Goal: Task Accomplishment & Management: Manage account settings

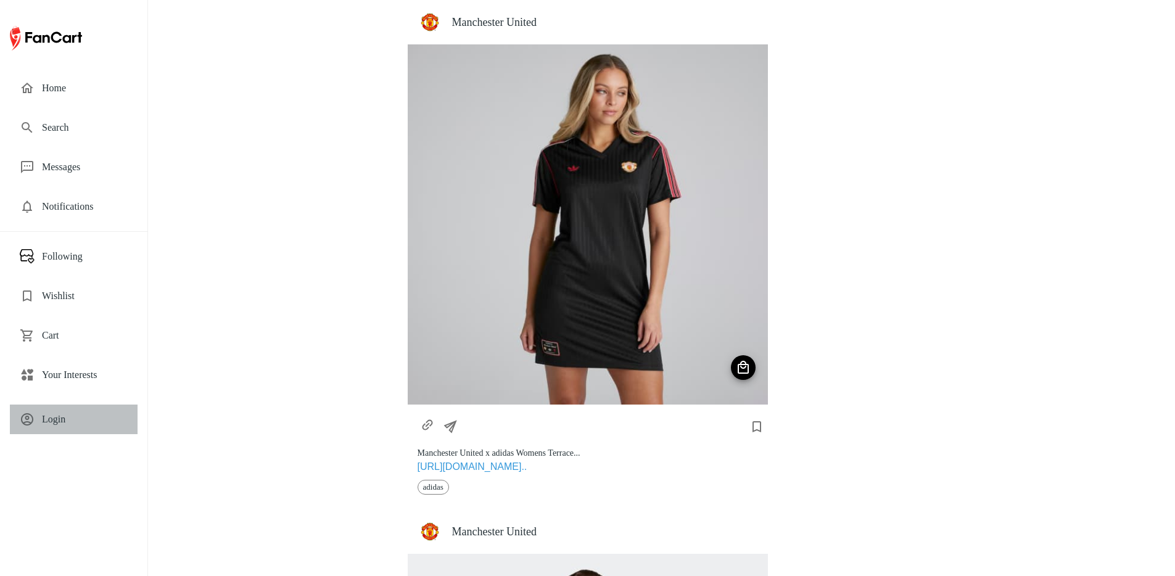
click at [56, 425] on span "Login" at bounding box center [85, 419] width 86 height 15
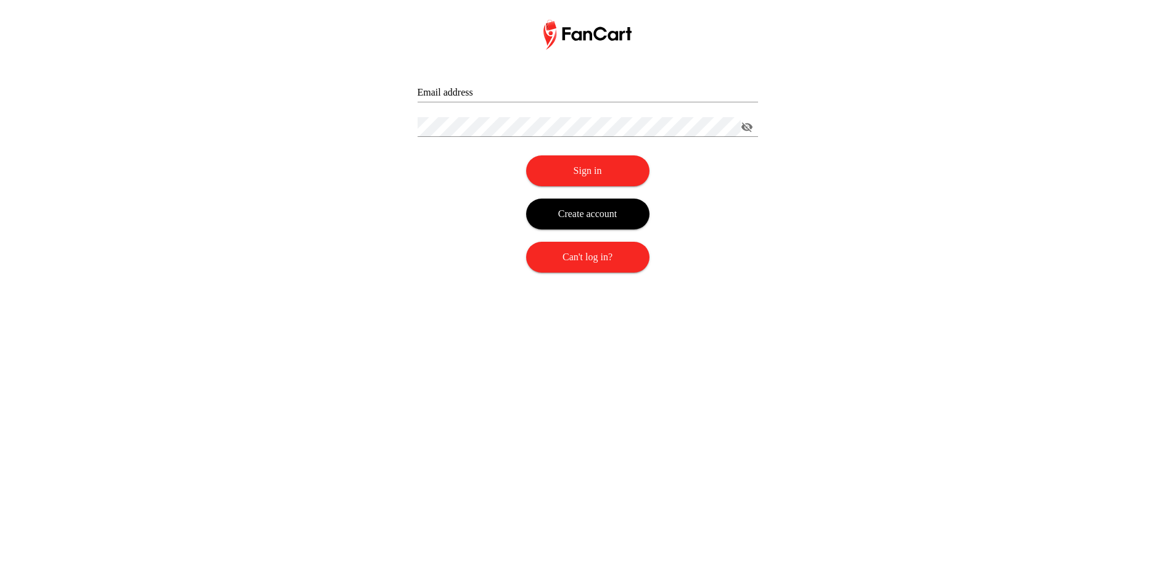
click at [485, 103] on form "Something is wrong Email address Password ​ Sign in Create account Can't log in?" at bounding box center [587, 168] width 340 height 210
click at [485, 89] on input "Email address" at bounding box center [587, 93] width 340 height 20
type input "**********"
click at [615, 158] on button "Sign in" at bounding box center [587, 170] width 123 height 31
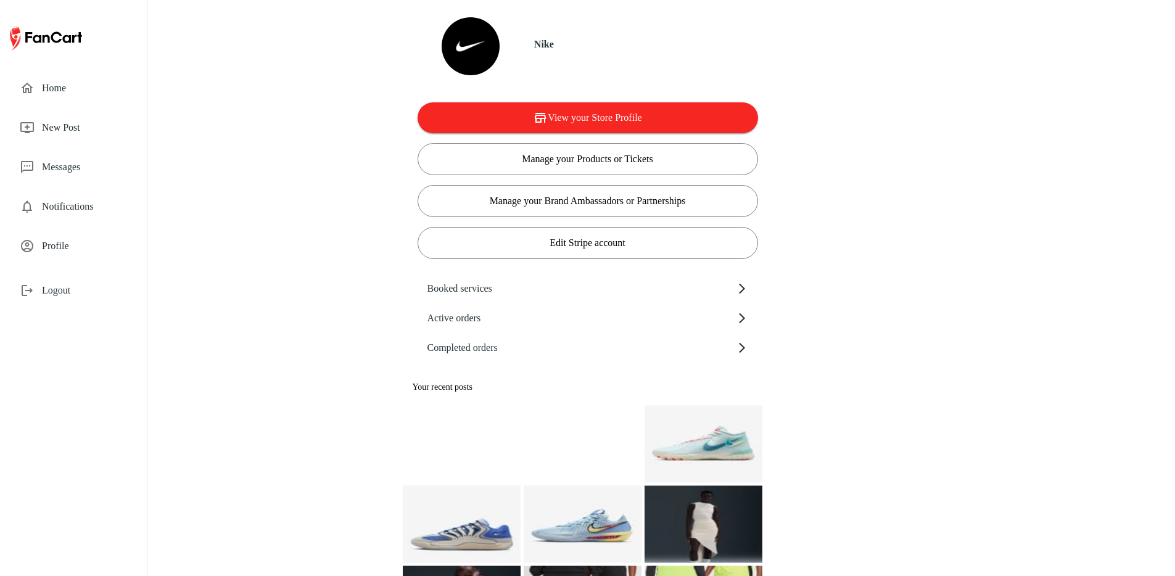
click at [70, 98] on div "Home" at bounding box center [74, 88] width 128 height 30
click at [546, 114] on button "View your Store Profile" at bounding box center [587, 117] width 340 height 31
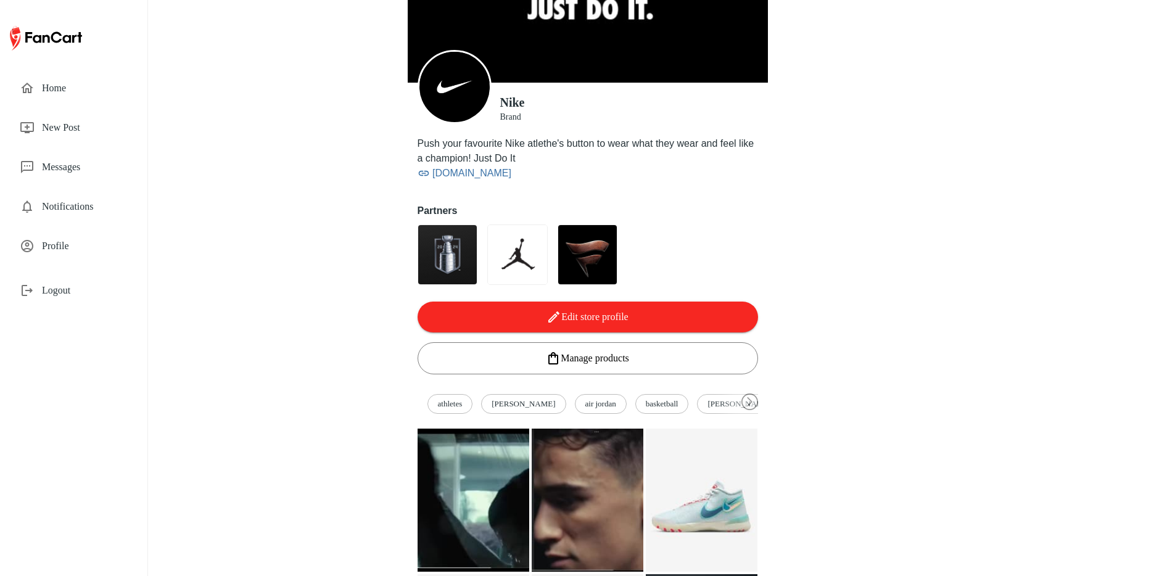
scroll to position [68, 0]
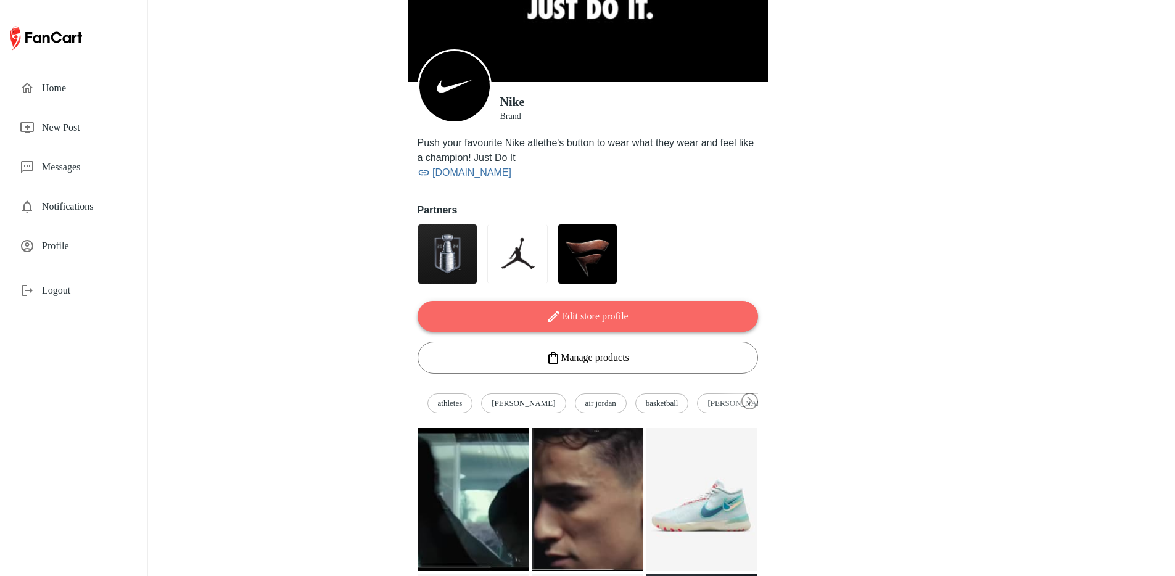
click at [574, 309] on button "Edit store profile" at bounding box center [587, 316] width 340 height 31
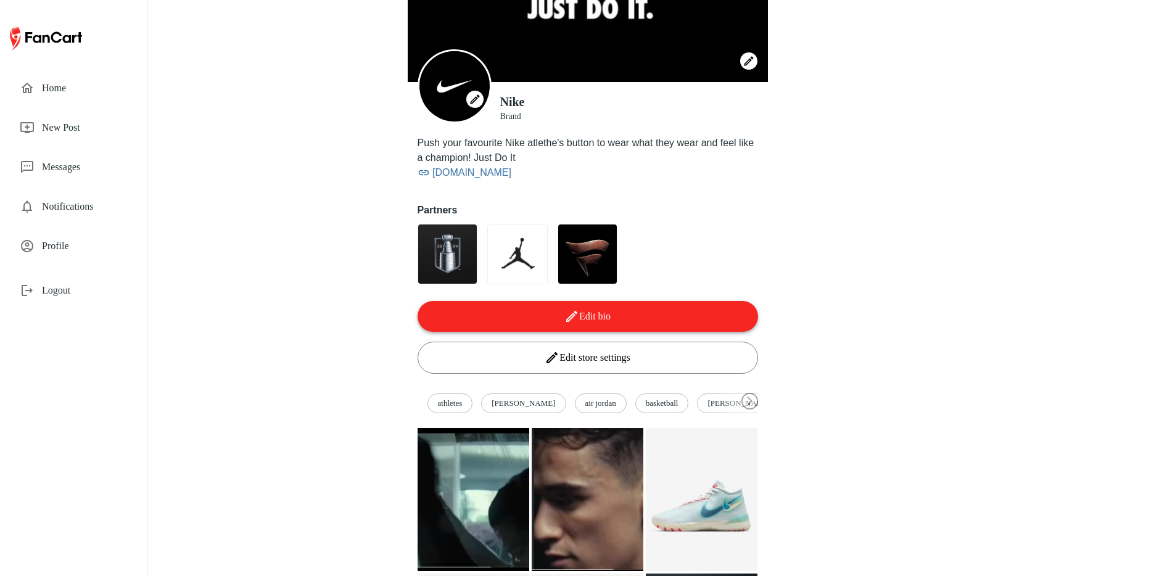
click at [599, 309] on button "Edit bio" at bounding box center [587, 316] width 340 height 31
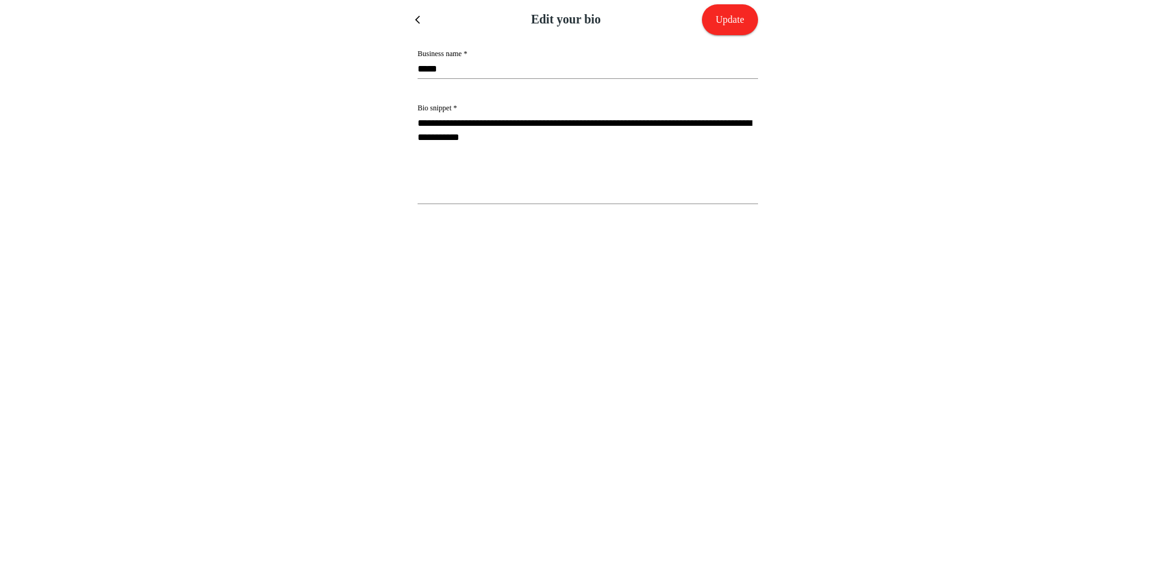
scroll to position [0, 0]
click at [423, 20] on icon "menu" at bounding box center [424, 20] width 10 height 10
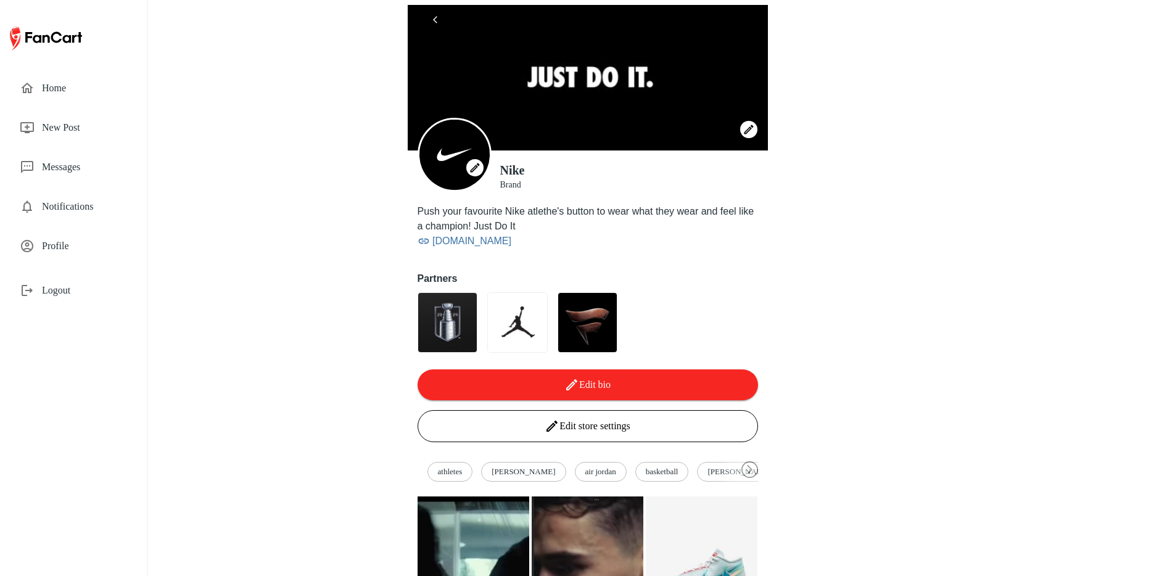
click at [600, 421] on button "Edit store settings" at bounding box center [587, 426] width 340 height 32
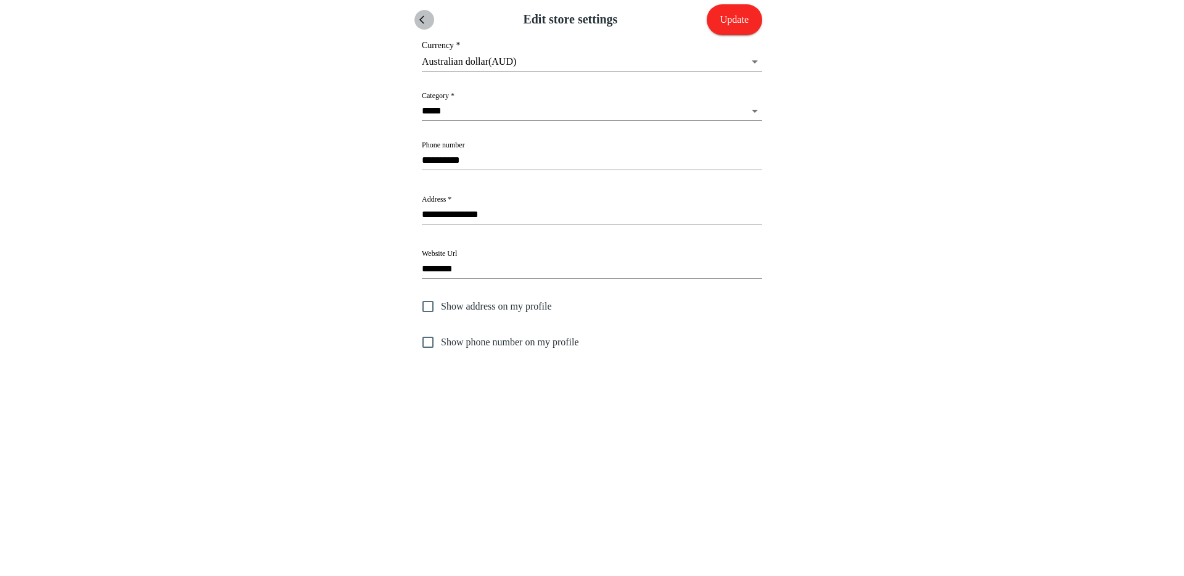
click at [424, 22] on icon "menu" at bounding box center [424, 20] width 10 height 10
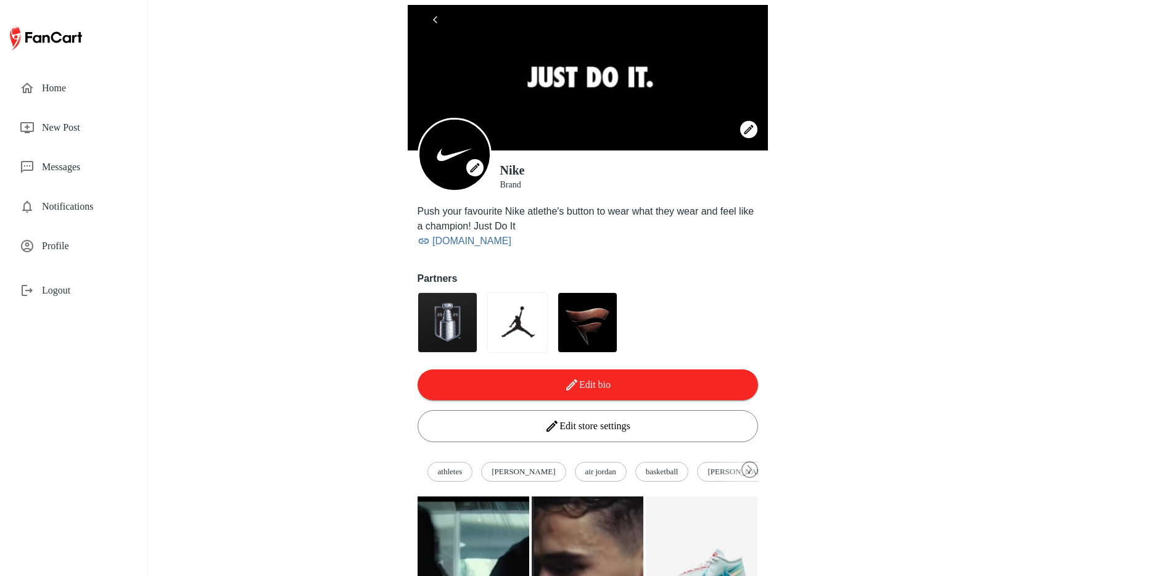
click at [437, 12] on button "button" at bounding box center [436, 19] width 39 height 20
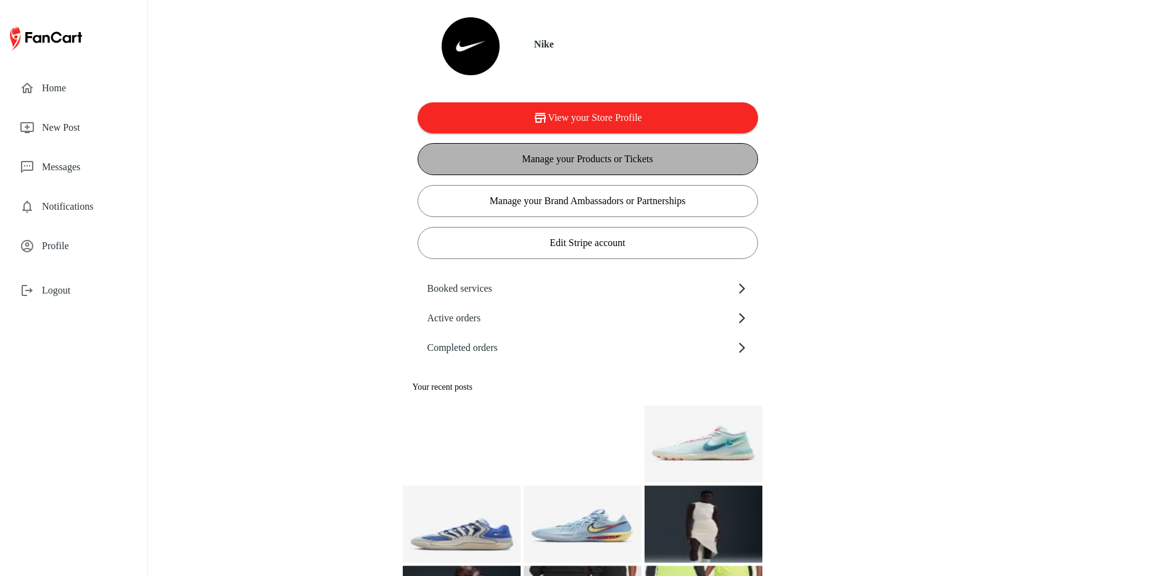
click at [567, 154] on button "Manage your Products or Tickets" at bounding box center [587, 159] width 340 height 32
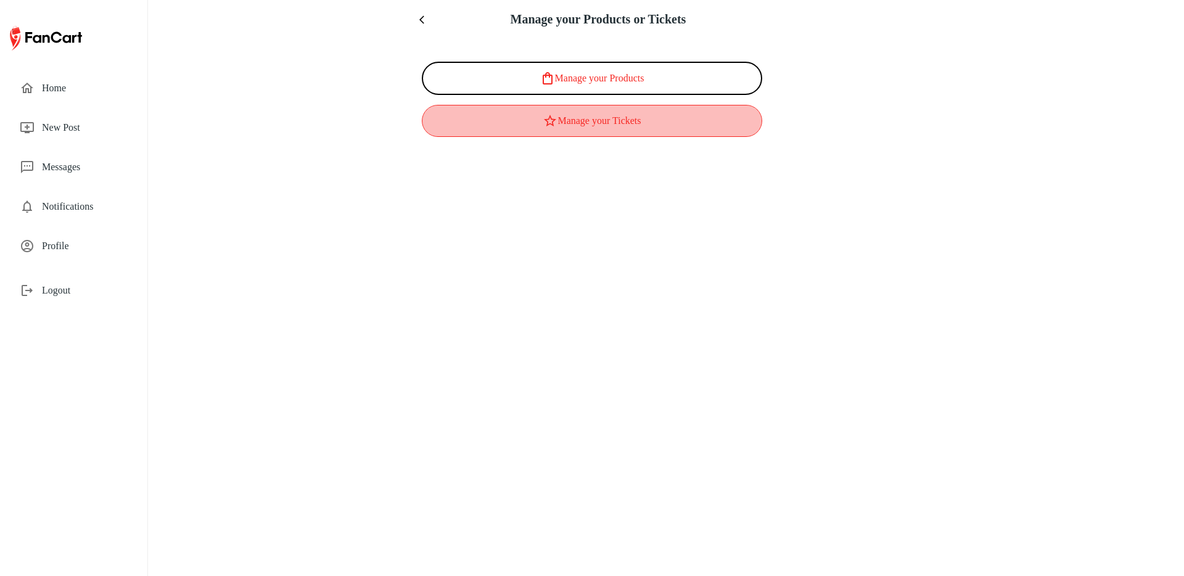
click at [580, 129] on button "Manage your Tickets" at bounding box center [592, 121] width 340 height 32
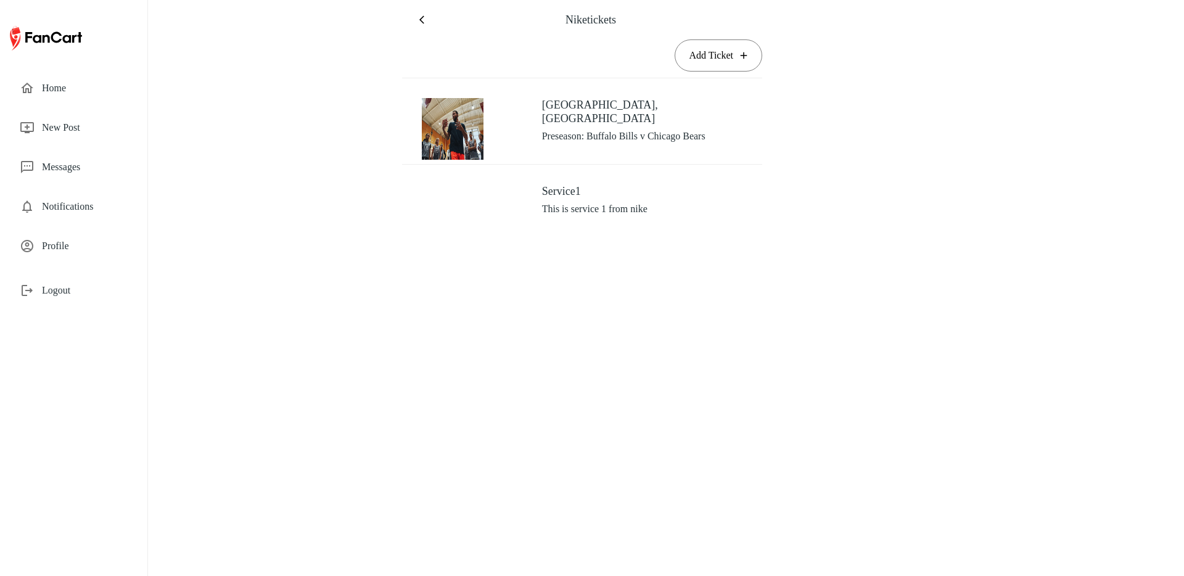
click at [424, 23] on icon "menu" at bounding box center [424, 20] width 10 height 10
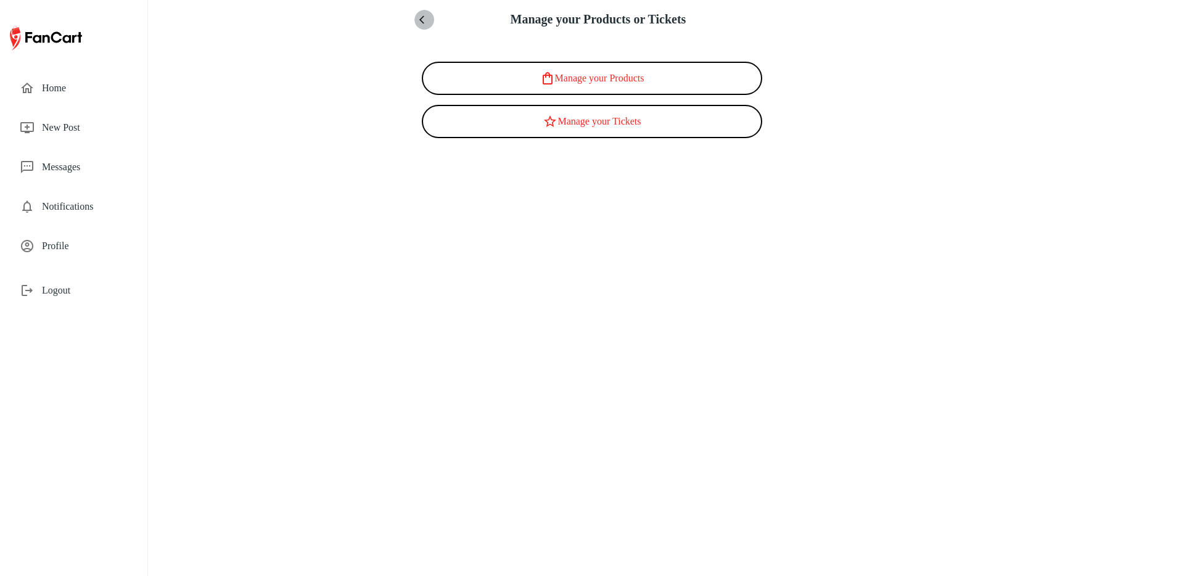
click at [424, 23] on icon "menu" at bounding box center [421, 19] width 5 height 8
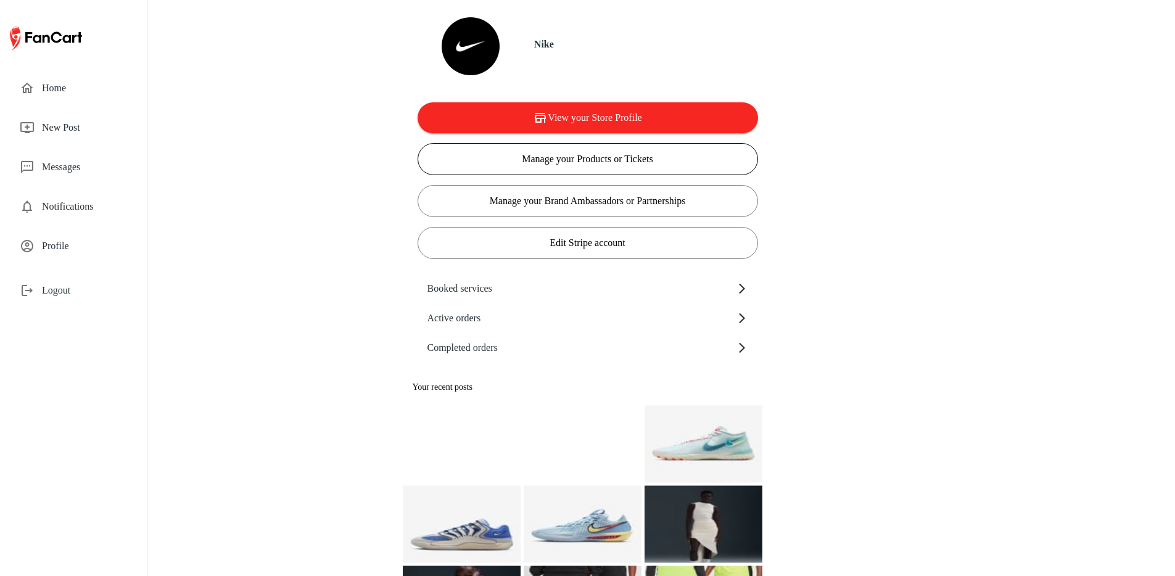
click at [739, 149] on button "Manage your Products or Tickets" at bounding box center [587, 159] width 340 height 32
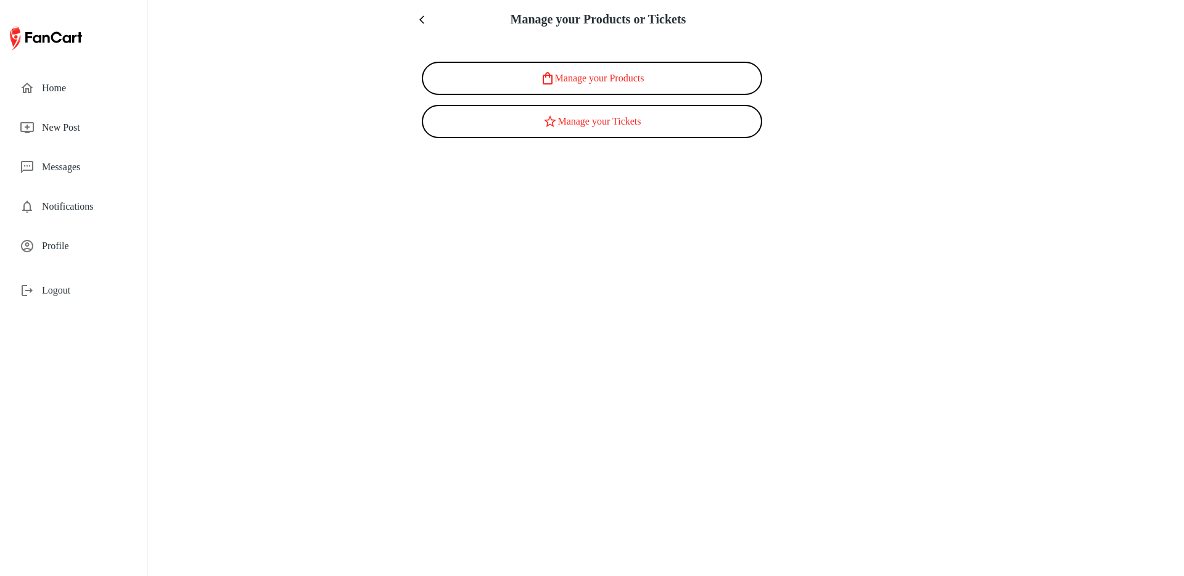
click at [419, 14] on button "menu" at bounding box center [424, 20] width 20 height 20
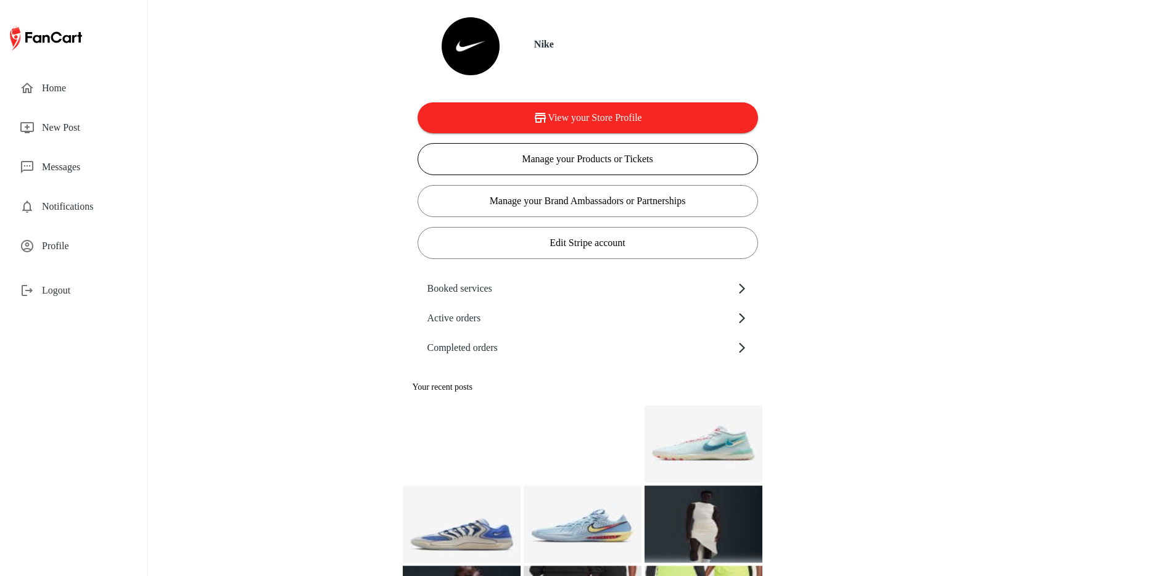
click at [597, 164] on button "Manage your Products or Tickets" at bounding box center [587, 159] width 340 height 32
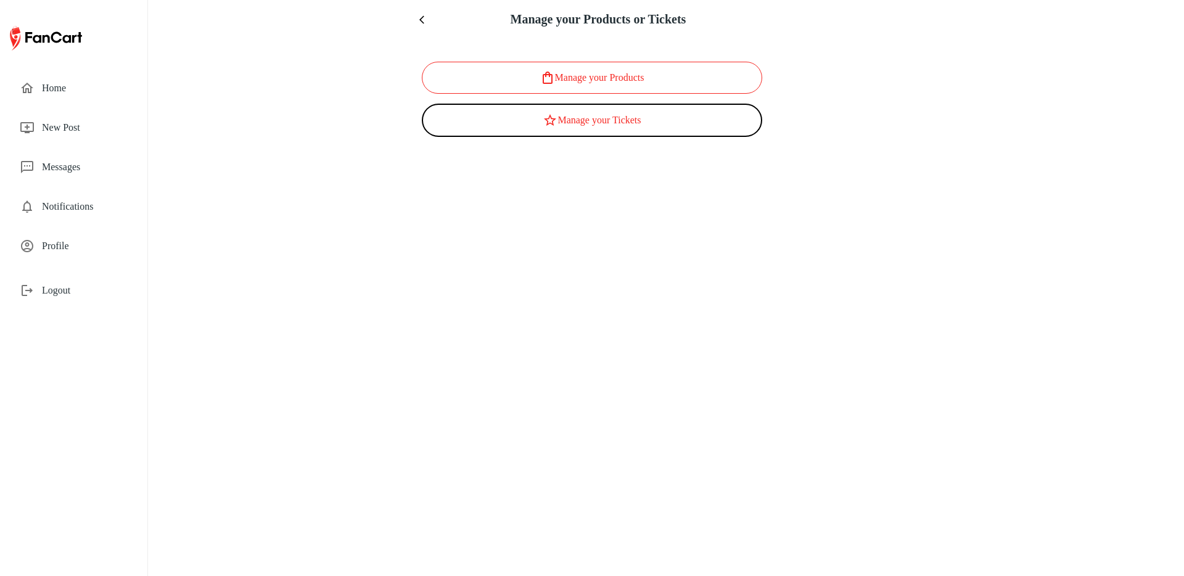
click at [606, 86] on button "Manage your Products" at bounding box center [592, 78] width 340 height 32
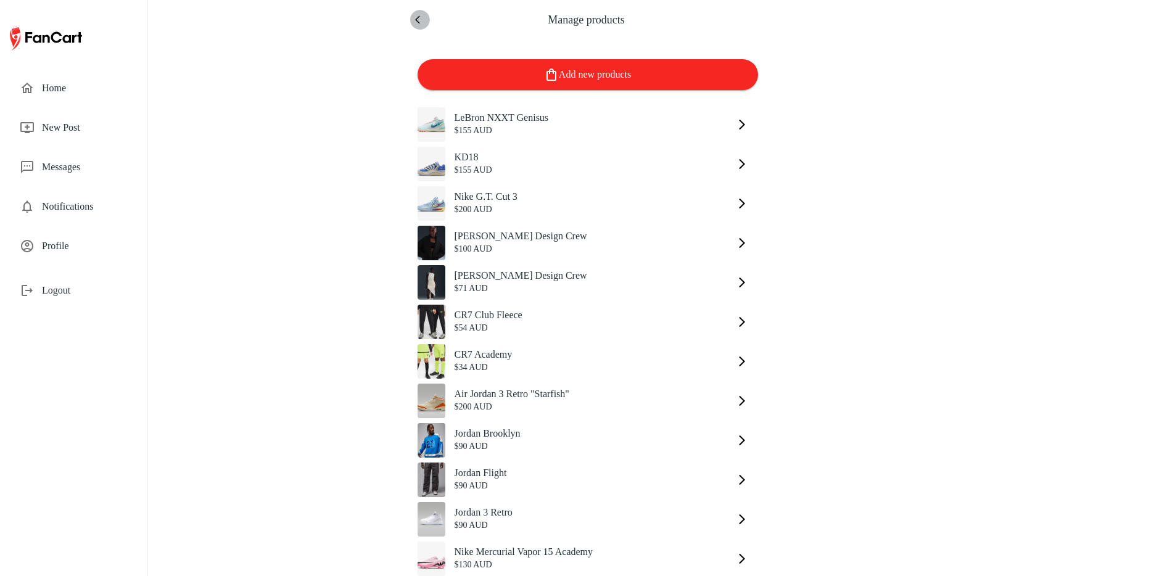
click at [420, 17] on icon "menu" at bounding box center [420, 20] width 10 height 10
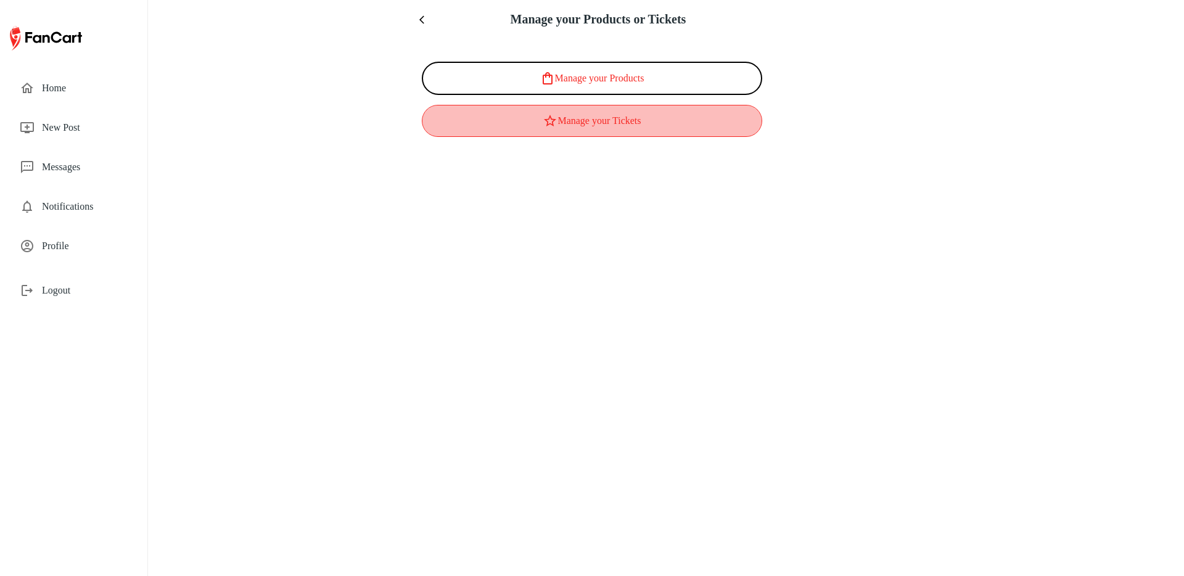
click at [604, 129] on button "Manage your Tickets" at bounding box center [592, 121] width 340 height 32
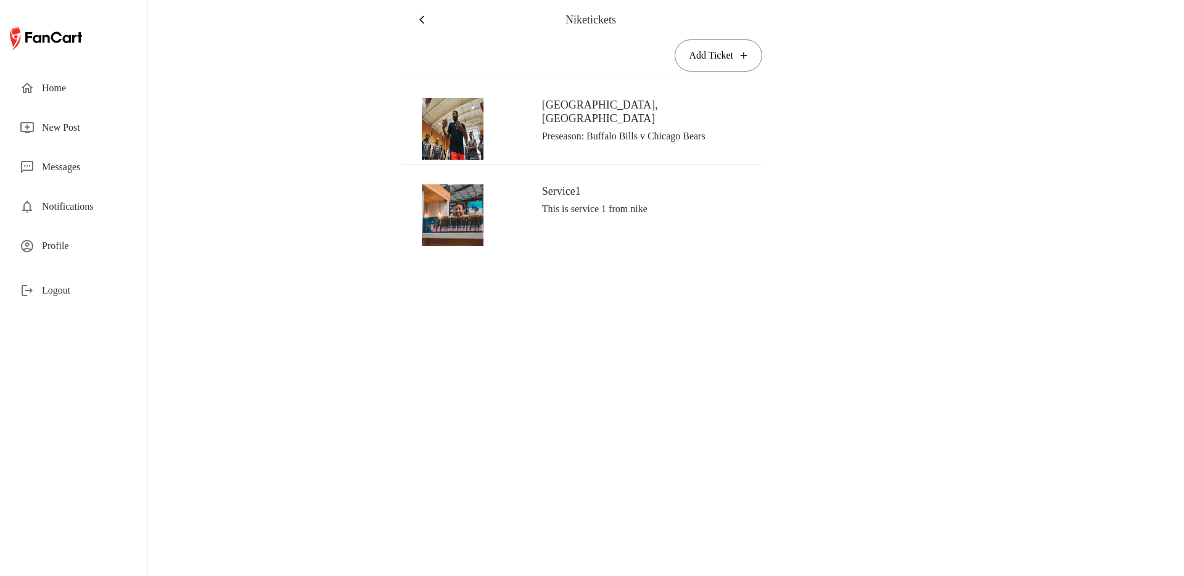
click at [421, 28] on button "menu" at bounding box center [424, 20] width 20 height 20
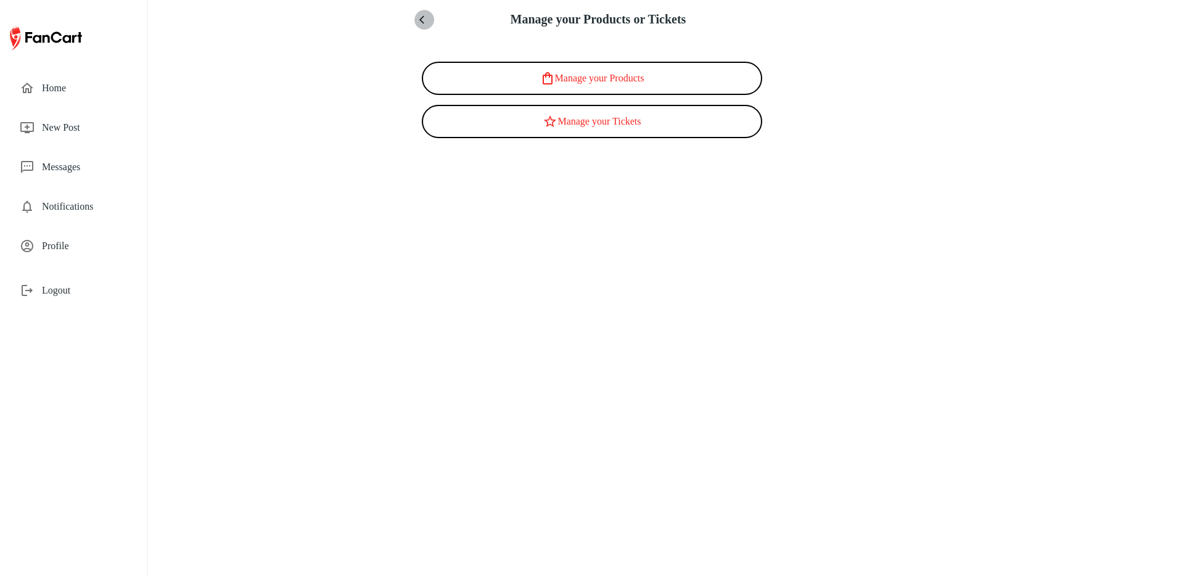
click at [421, 28] on button "menu" at bounding box center [424, 20] width 20 height 20
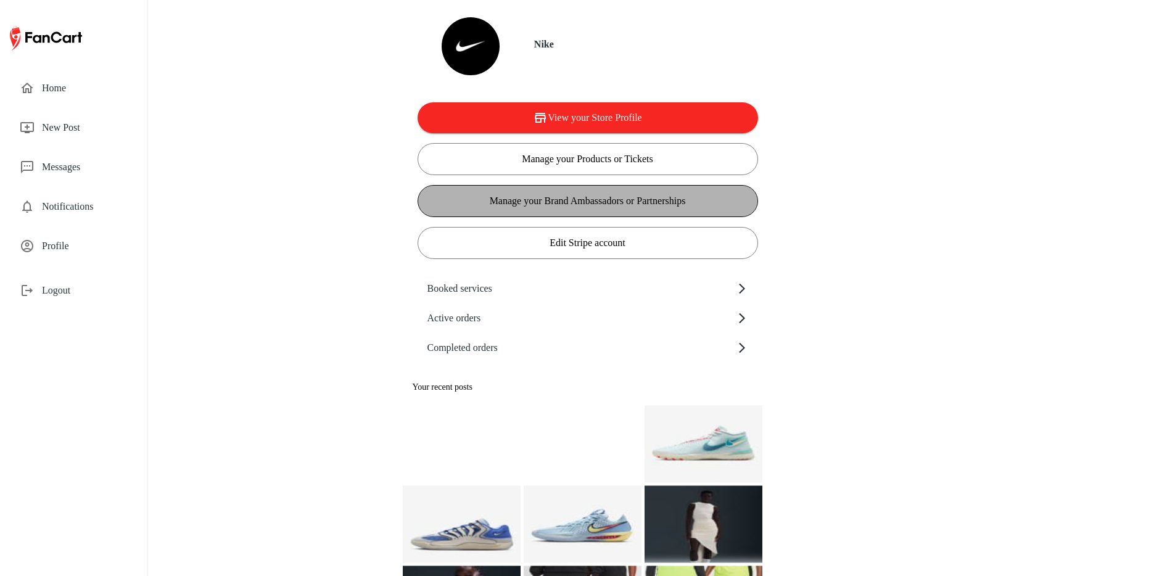
click at [548, 203] on button "Manage your Brand Ambassadors or Partnerships" at bounding box center [587, 201] width 340 height 32
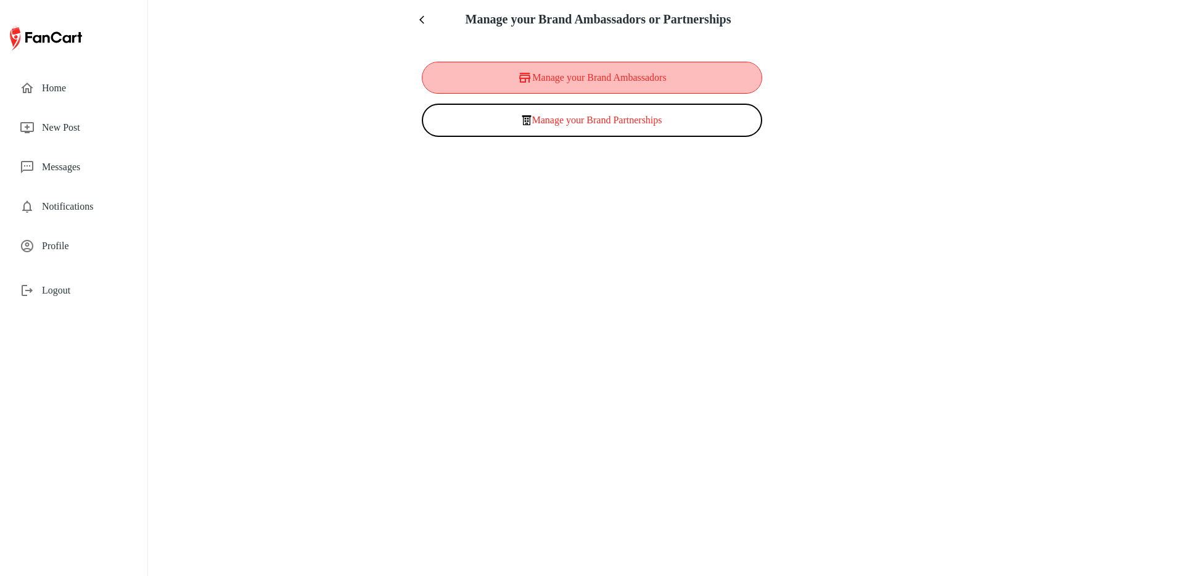
click at [587, 84] on button "Manage your Brand Ambassadors" at bounding box center [592, 78] width 340 height 32
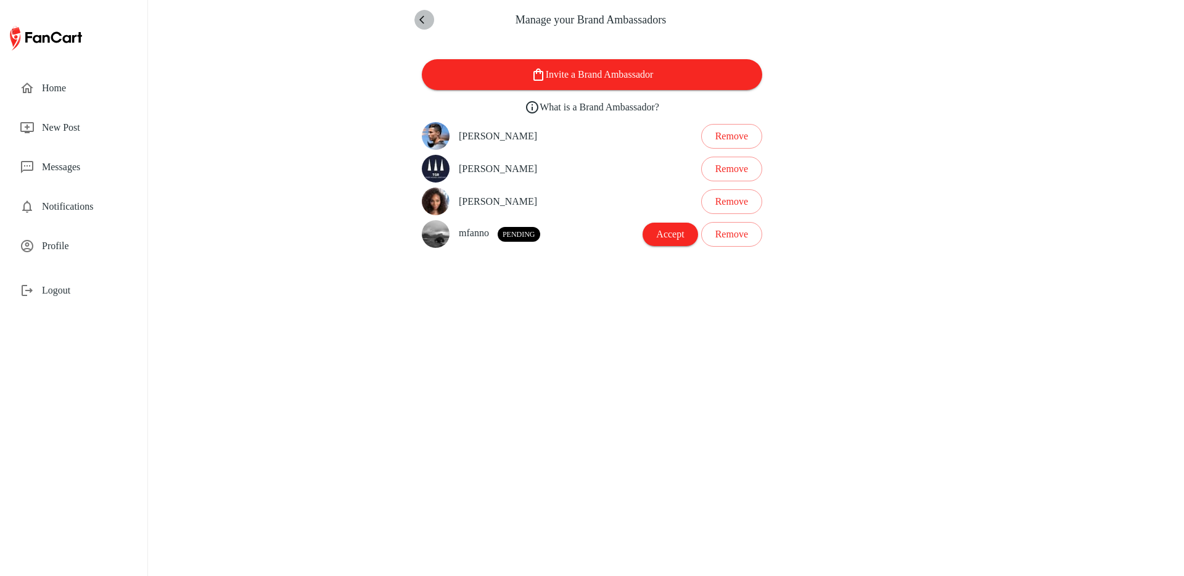
click at [420, 14] on button "menu" at bounding box center [424, 20] width 20 height 20
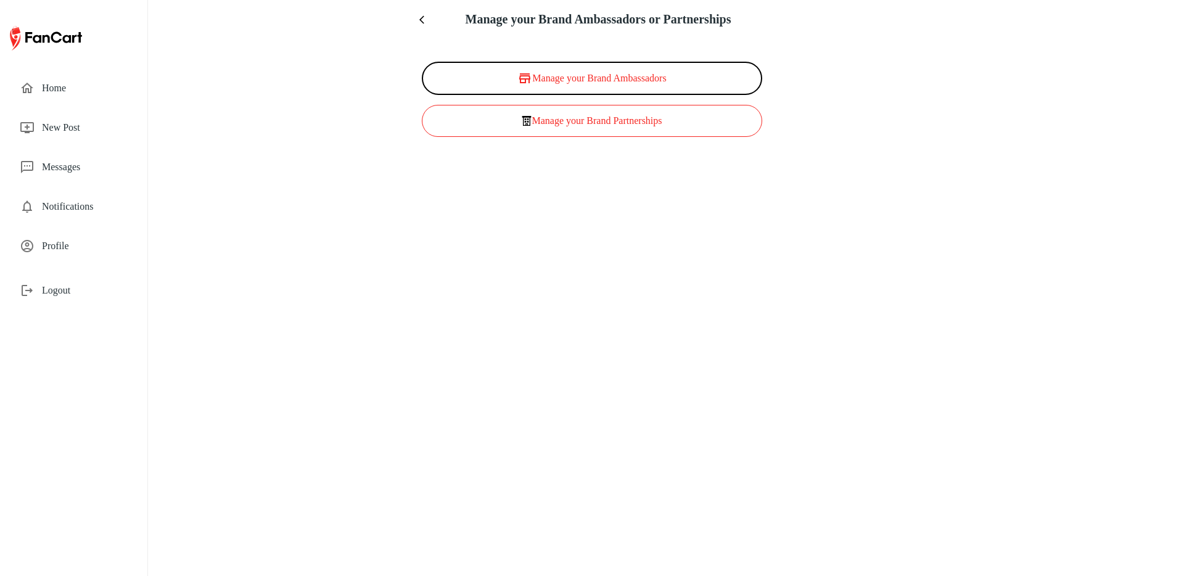
click at [567, 127] on button "Manage your Brand Partnerships" at bounding box center [592, 121] width 340 height 32
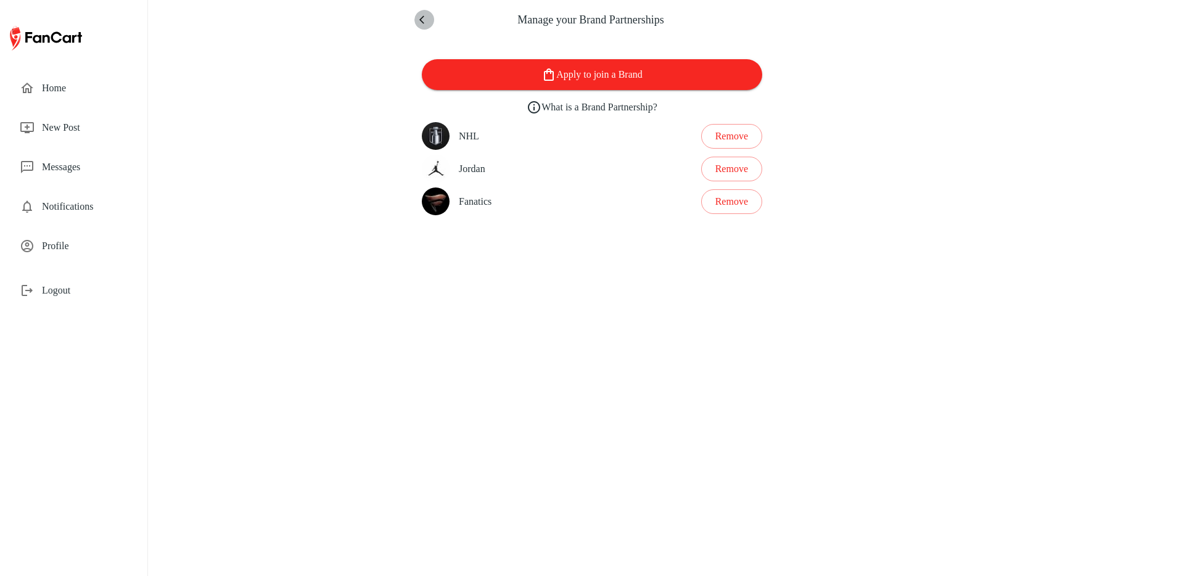
click at [419, 17] on icon "menu" at bounding box center [424, 20] width 10 height 10
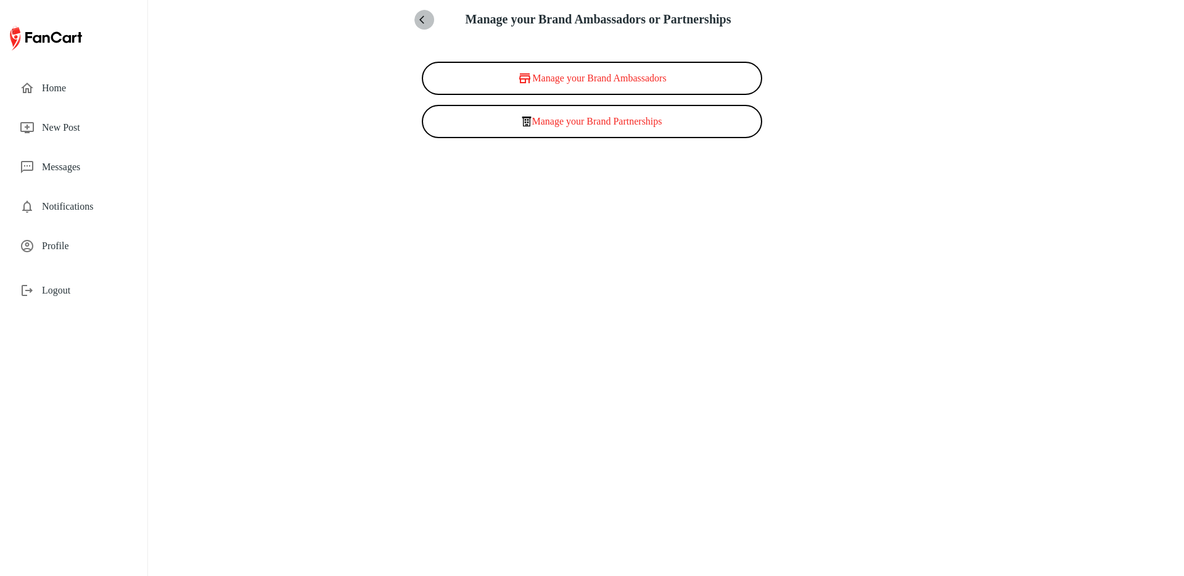
click at [426, 22] on icon "menu" at bounding box center [424, 20] width 10 height 10
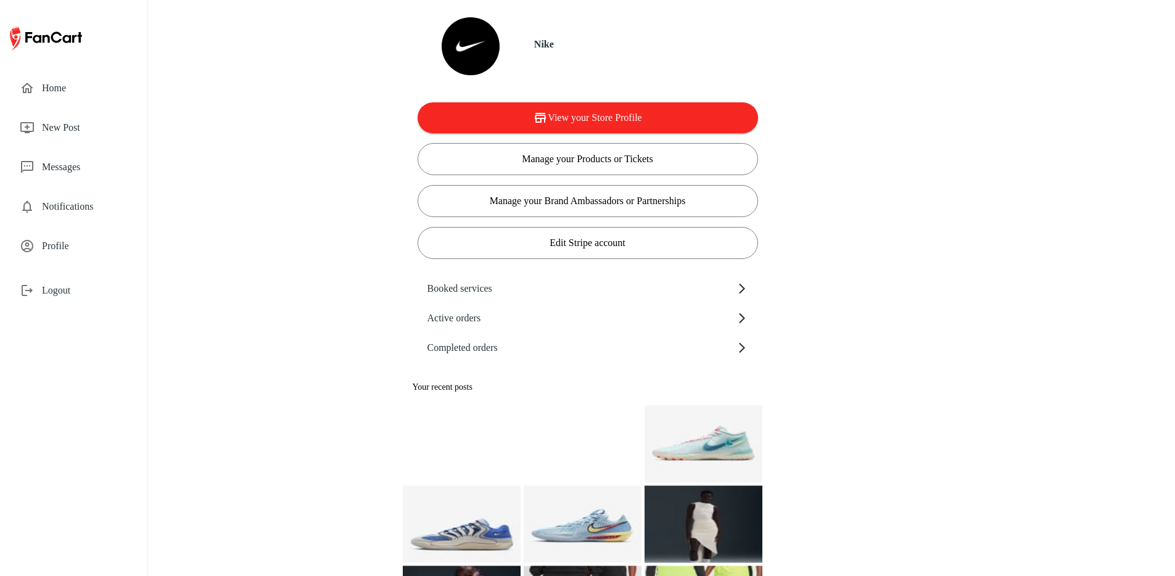
click at [573, 289] on span "Booked services" at bounding box center [581, 288] width 308 height 15
click at [493, 322] on span "Active orders" at bounding box center [581, 318] width 308 height 15
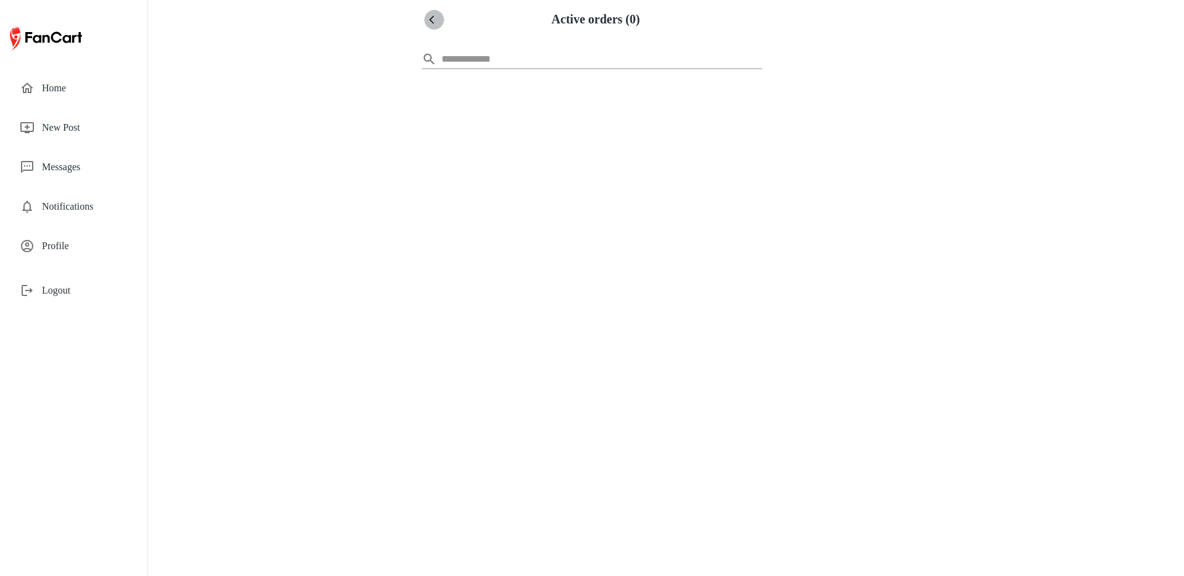
click at [436, 15] on icon "menu" at bounding box center [434, 20] width 10 height 10
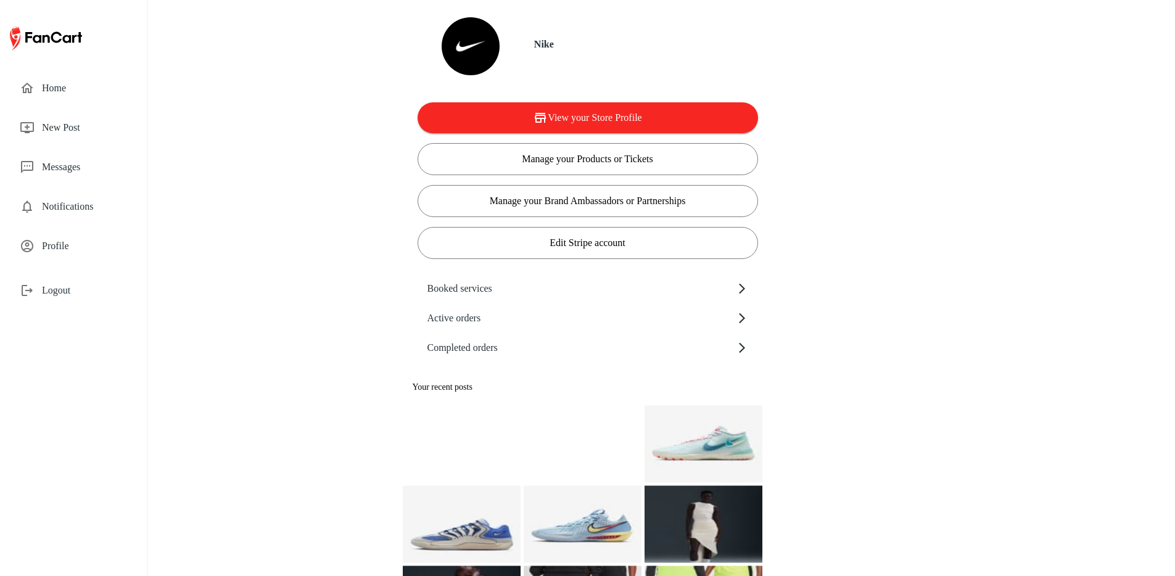
click at [532, 358] on div "Completed orders" at bounding box center [587, 348] width 340 height 30
click at [519, 342] on span "Completed orders" at bounding box center [581, 347] width 308 height 15
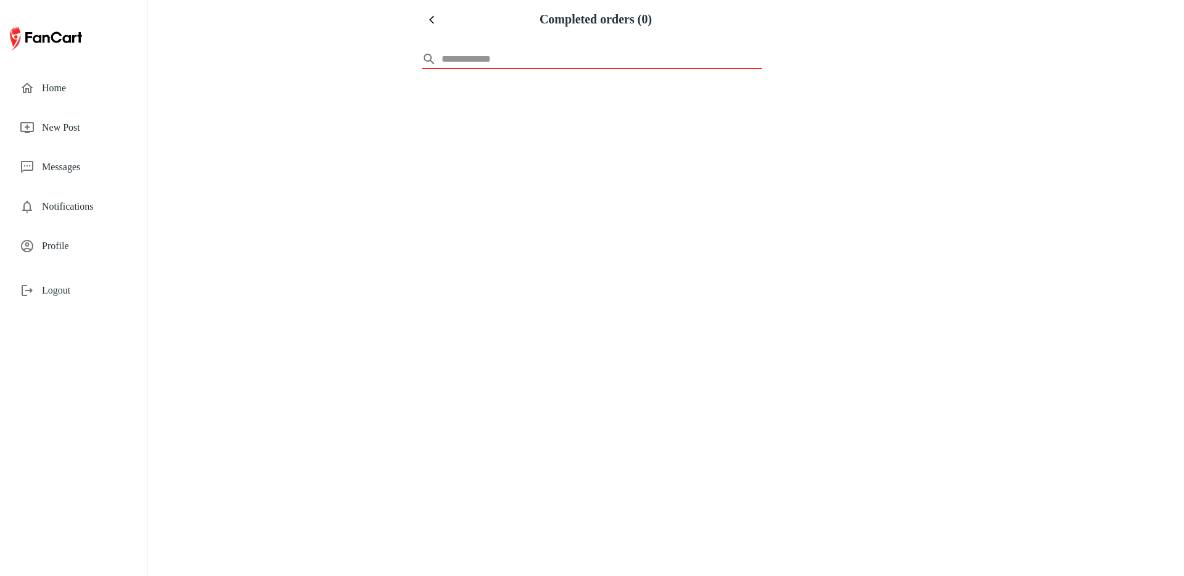
click at [437, 25] on button "menu" at bounding box center [434, 20] width 20 height 20
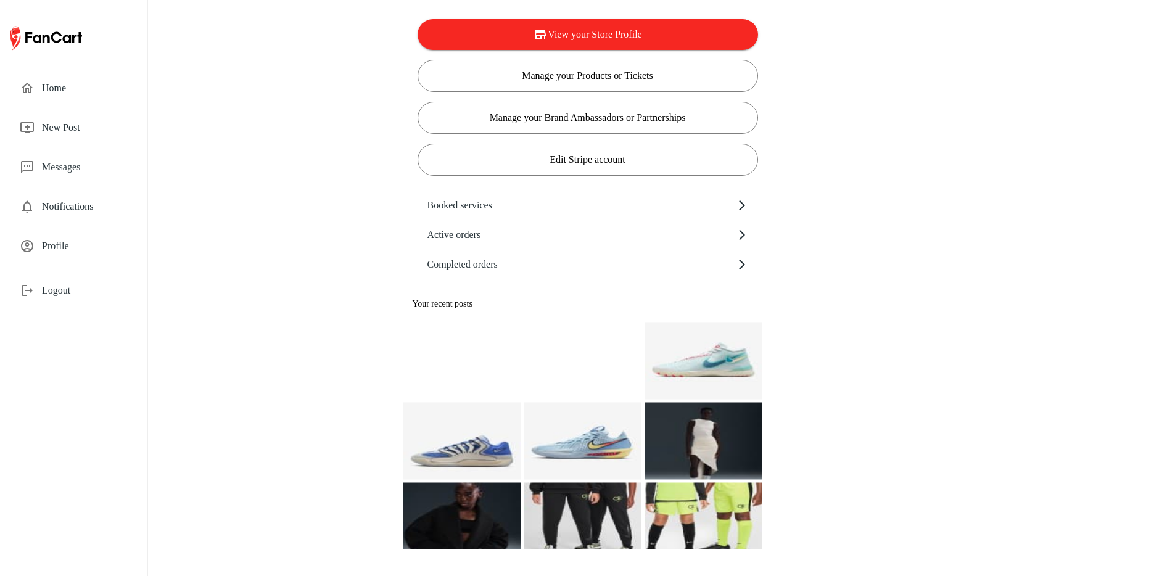
scroll to position [106, 0]
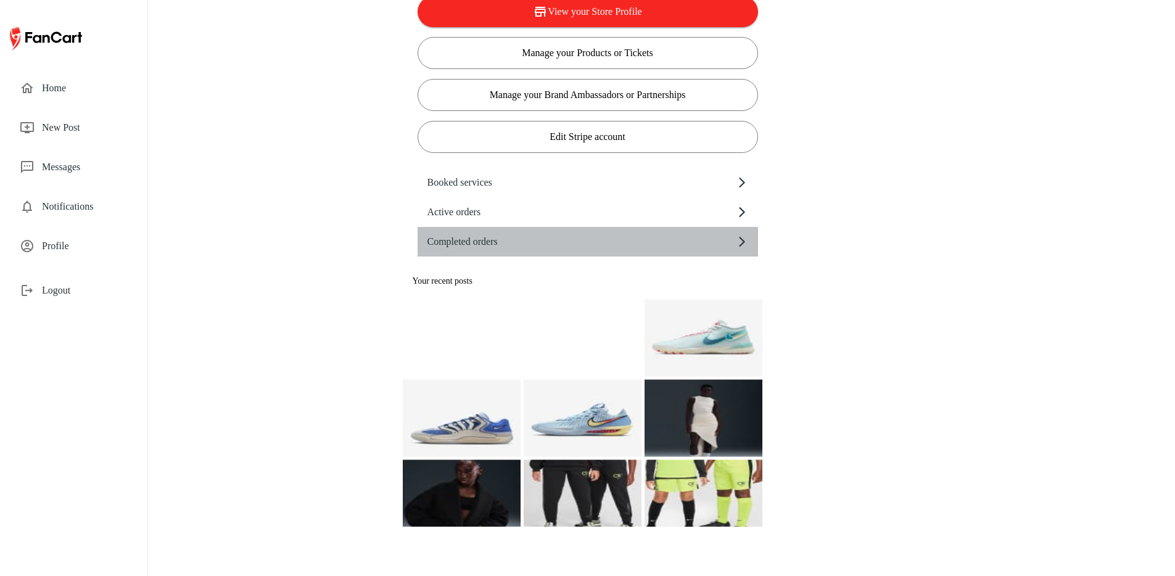
click at [550, 250] on div "Completed orders" at bounding box center [587, 242] width 340 height 30
click at [570, 232] on div "Completed orders" at bounding box center [587, 242] width 340 height 30
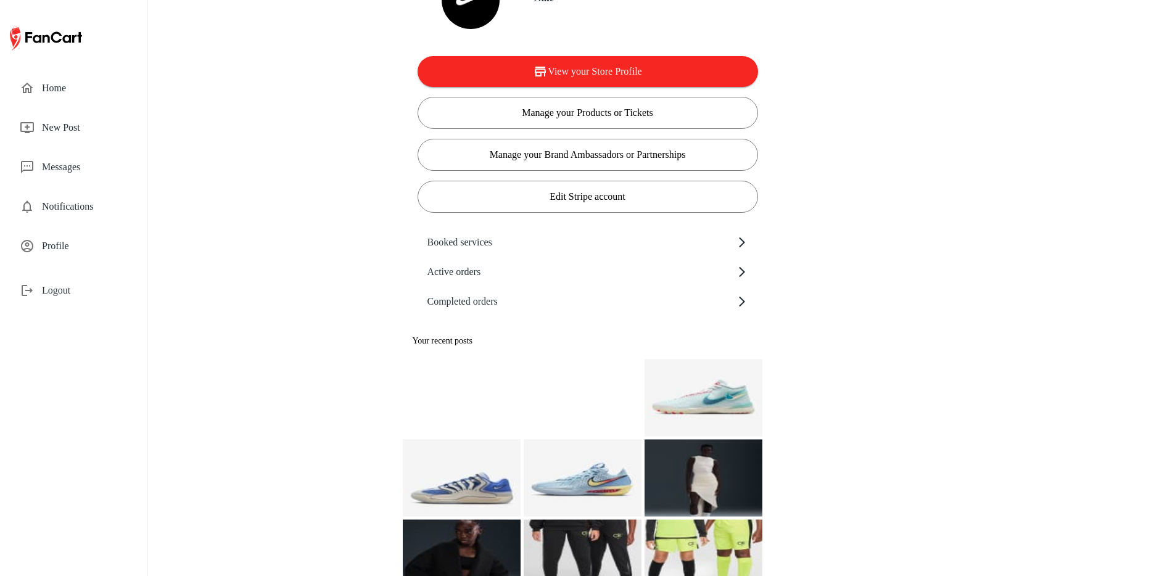
scroll to position [44, 0]
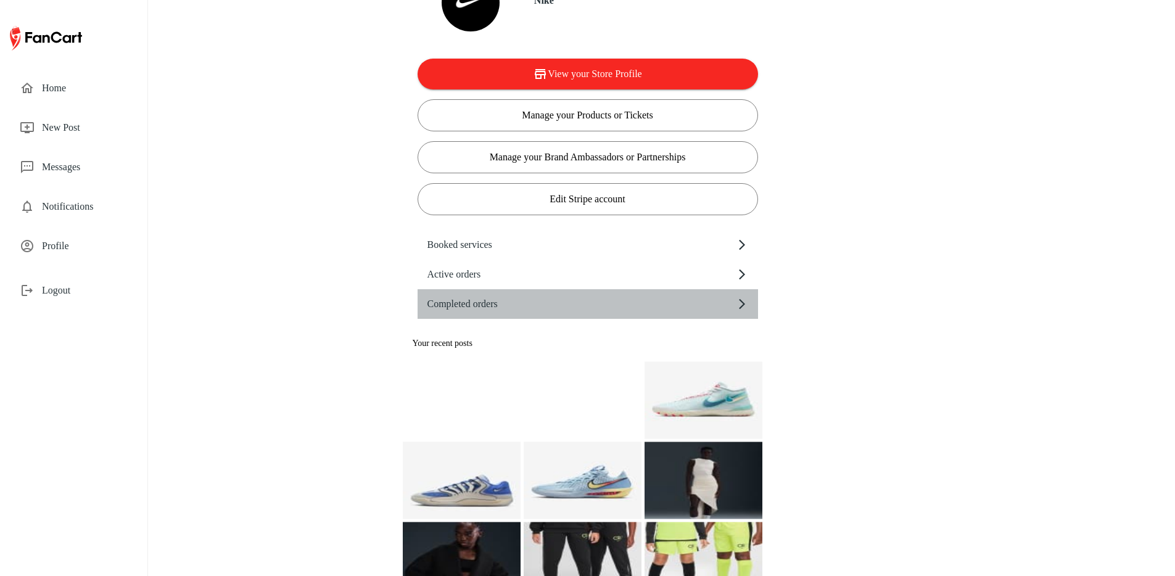
click at [555, 304] on span "Completed orders" at bounding box center [581, 304] width 308 height 15
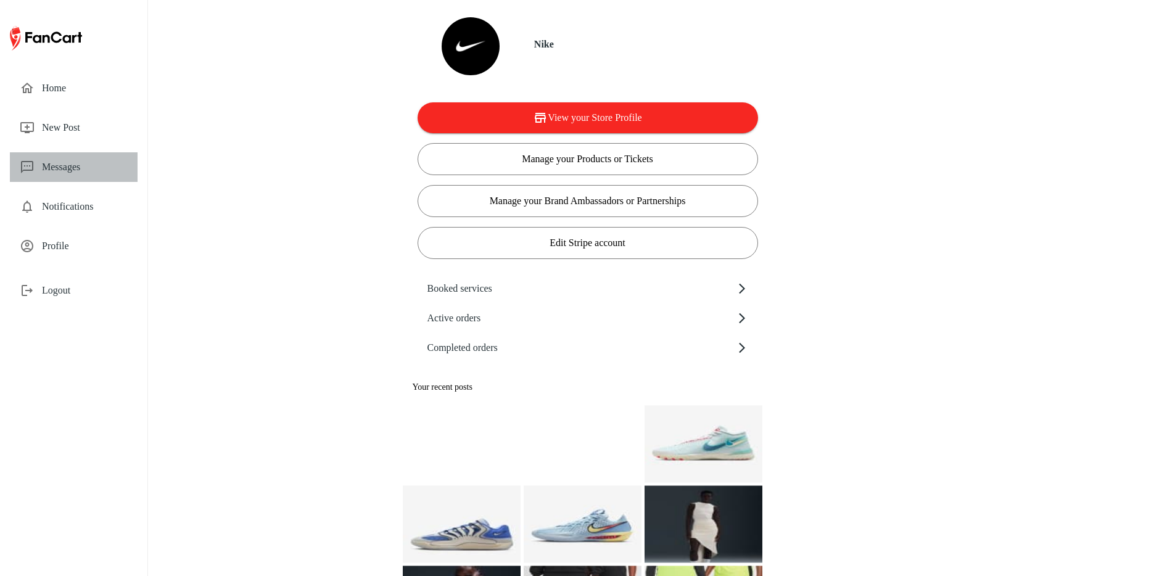
click at [91, 171] on span "Messages" at bounding box center [85, 167] width 86 height 15
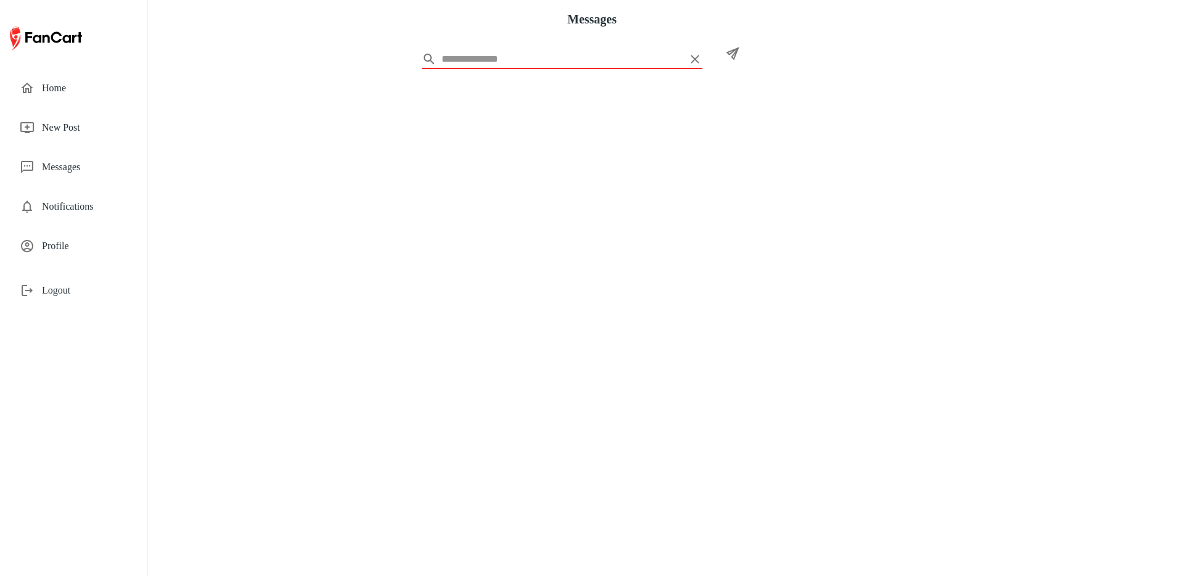
click at [92, 170] on span "Messages" at bounding box center [85, 167] width 86 height 15
click at [97, 207] on span "Notifications" at bounding box center [85, 206] width 86 height 15
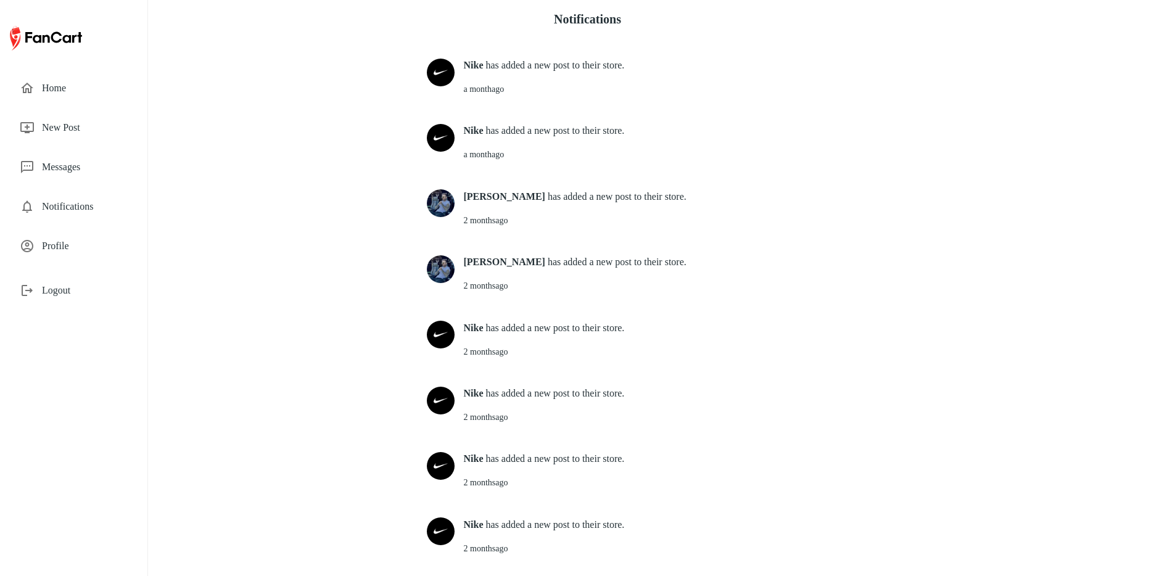
click at [81, 177] on div "Messages" at bounding box center [74, 167] width 128 height 30
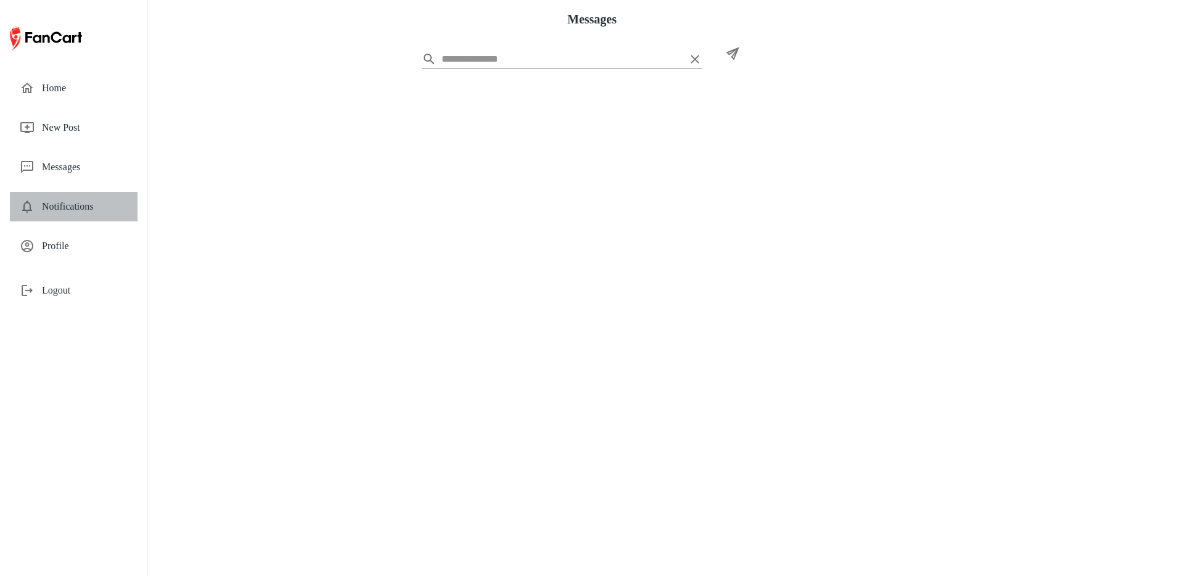
click at [85, 197] on div "Notifications" at bounding box center [74, 207] width 128 height 30
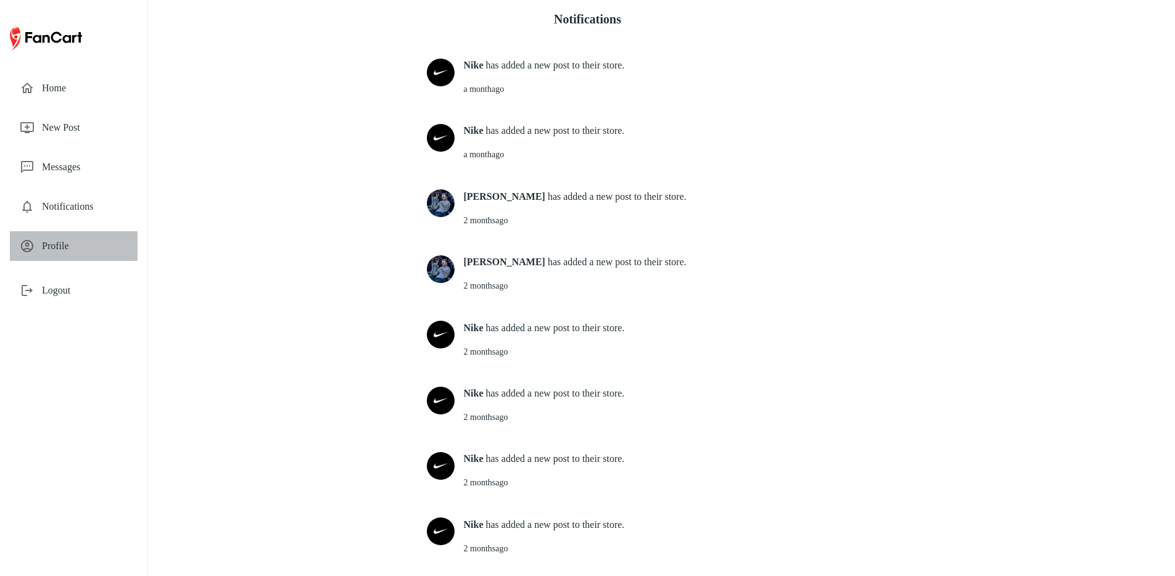
click at [89, 244] on span "Profile" at bounding box center [85, 246] width 86 height 15
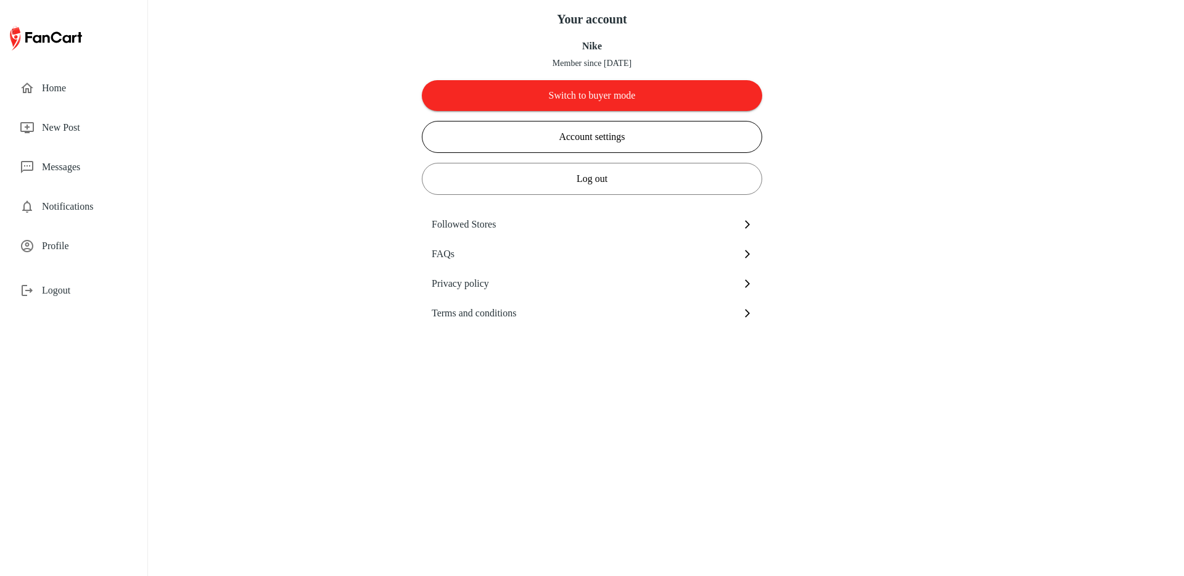
click at [592, 131] on button "Account settings" at bounding box center [592, 137] width 340 height 32
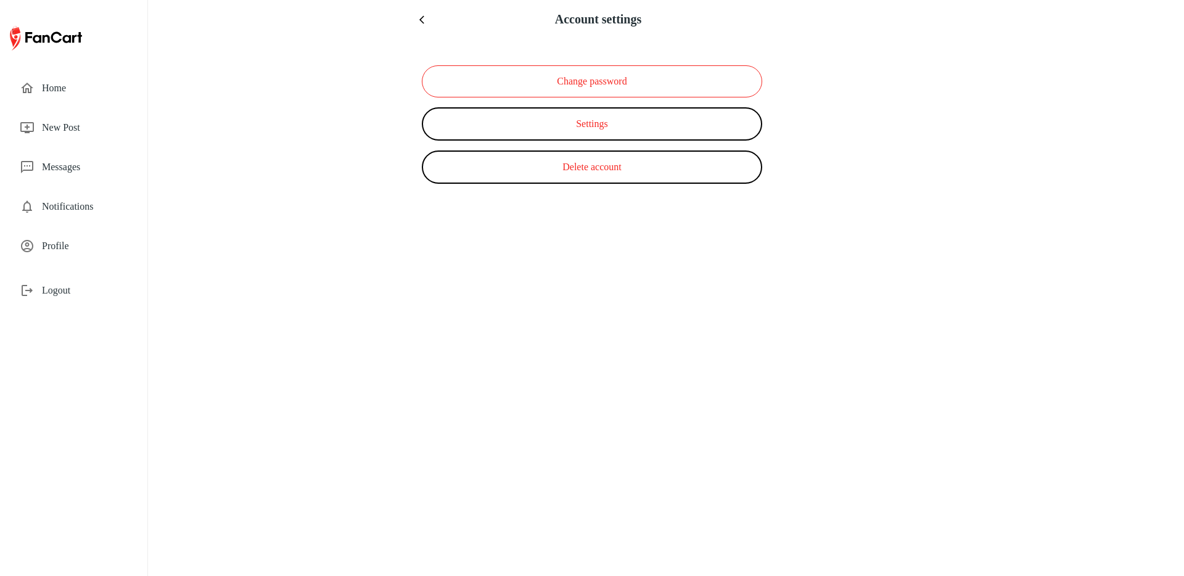
click at [599, 75] on button "Change password" at bounding box center [592, 81] width 340 height 32
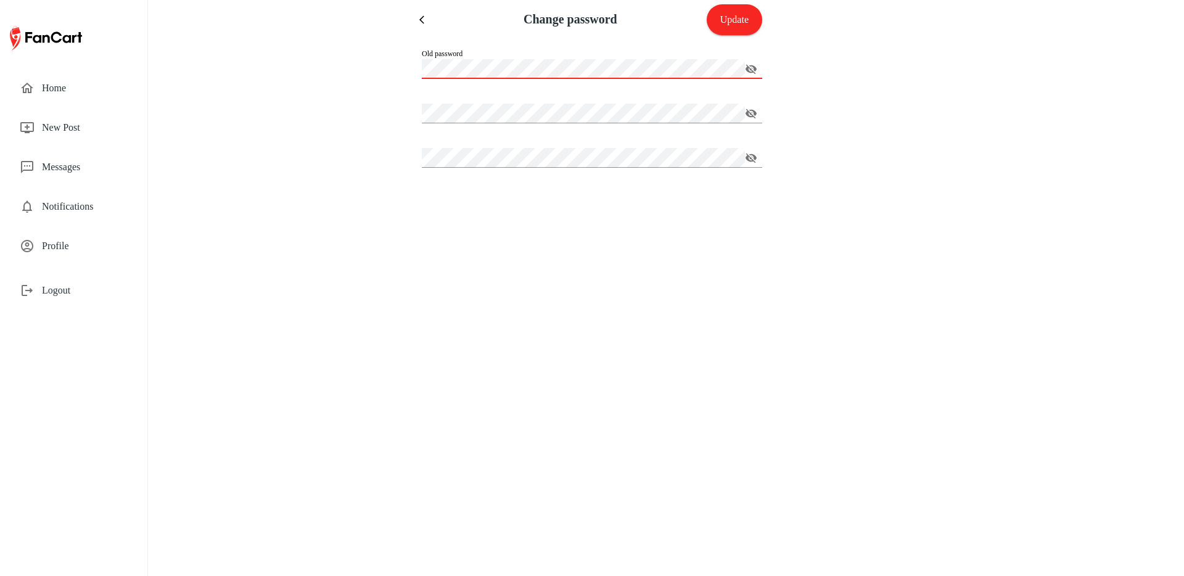
click at [424, 20] on icon "menu" at bounding box center [424, 20] width 10 height 10
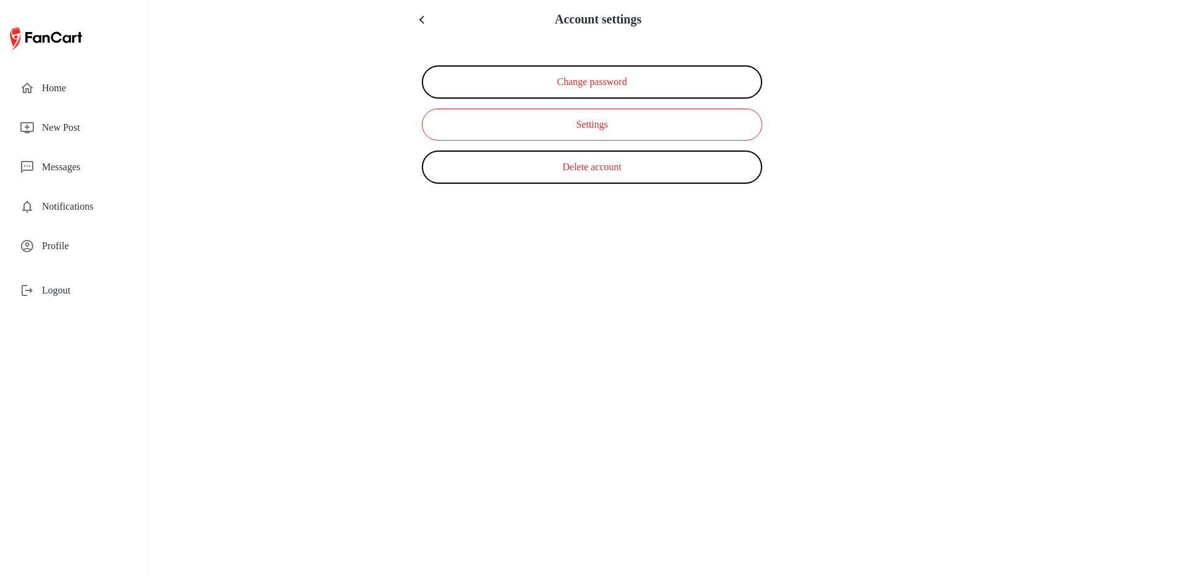
click at [536, 121] on button "Settings" at bounding box center [592, 125] width 340 height 32
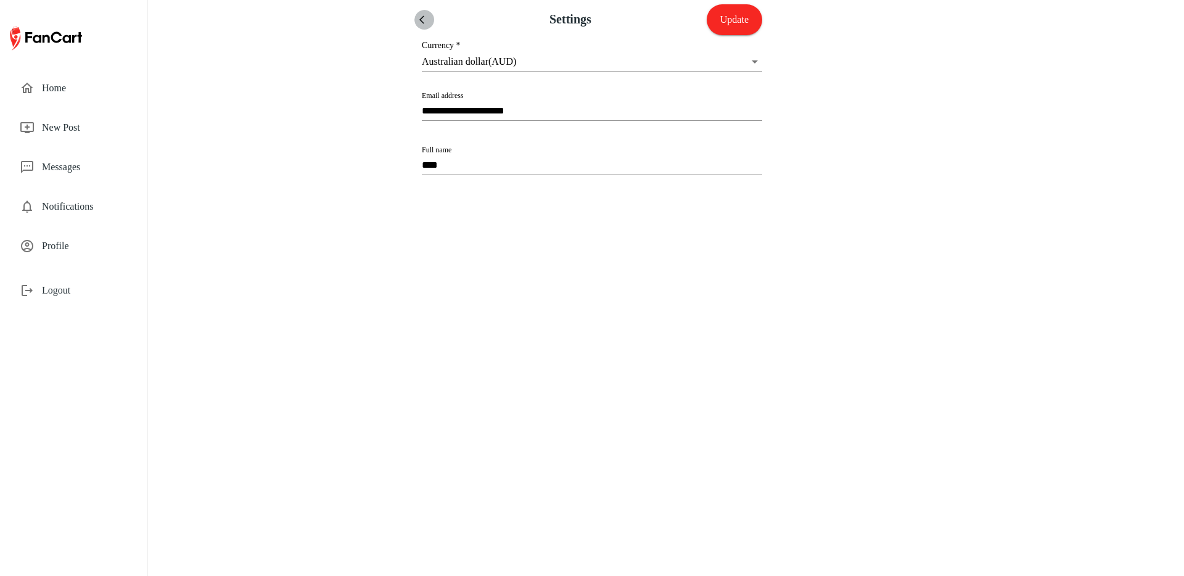
click at [423, 17] on icon "menu" at bounding box center [424, 20] width 10 height 10
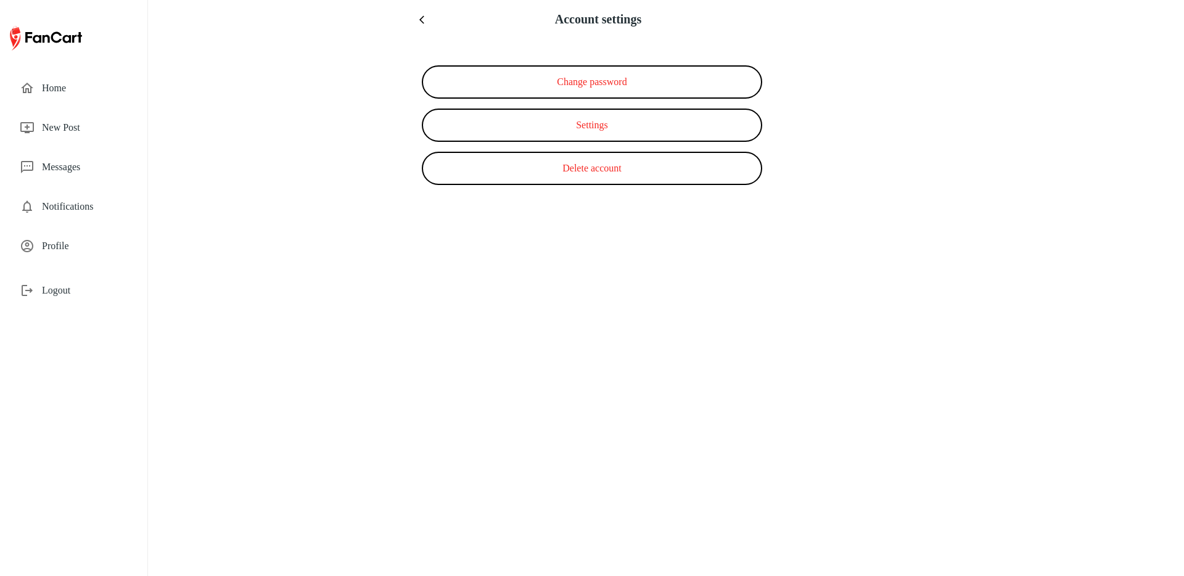
click at [430, 27] on div "Account settings" at bounding box center [592, 19] width 340 height 39
click at [424, 20] on icon "menu" at bounding box center [424, 20] width 10 height 10
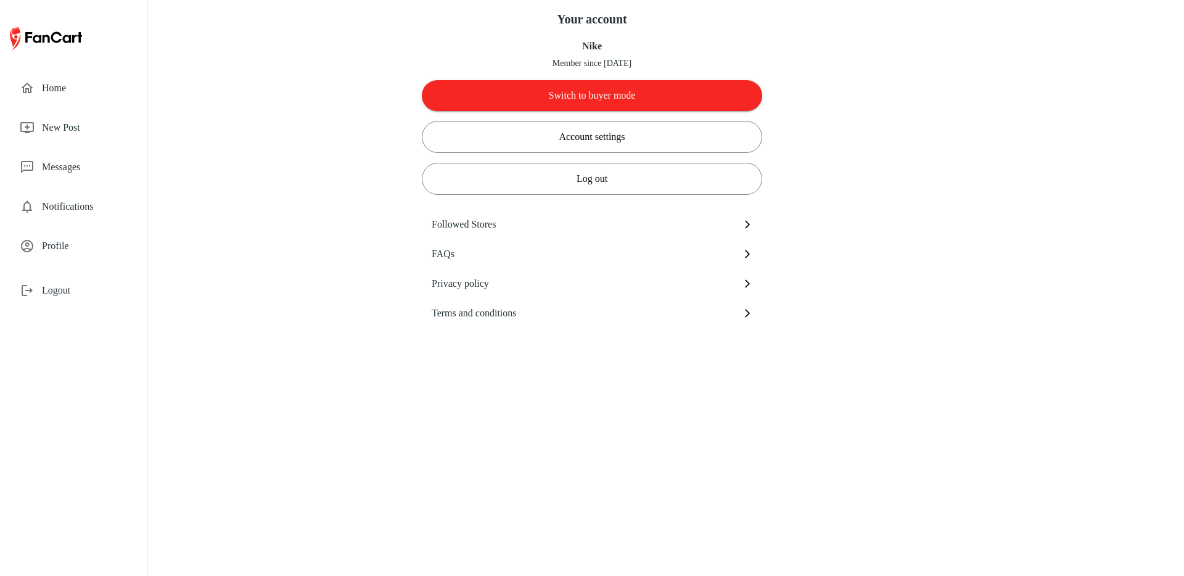
click at [554, 218] on span "Followed Stores" at bounding box center [587, 224] width 311 height 15
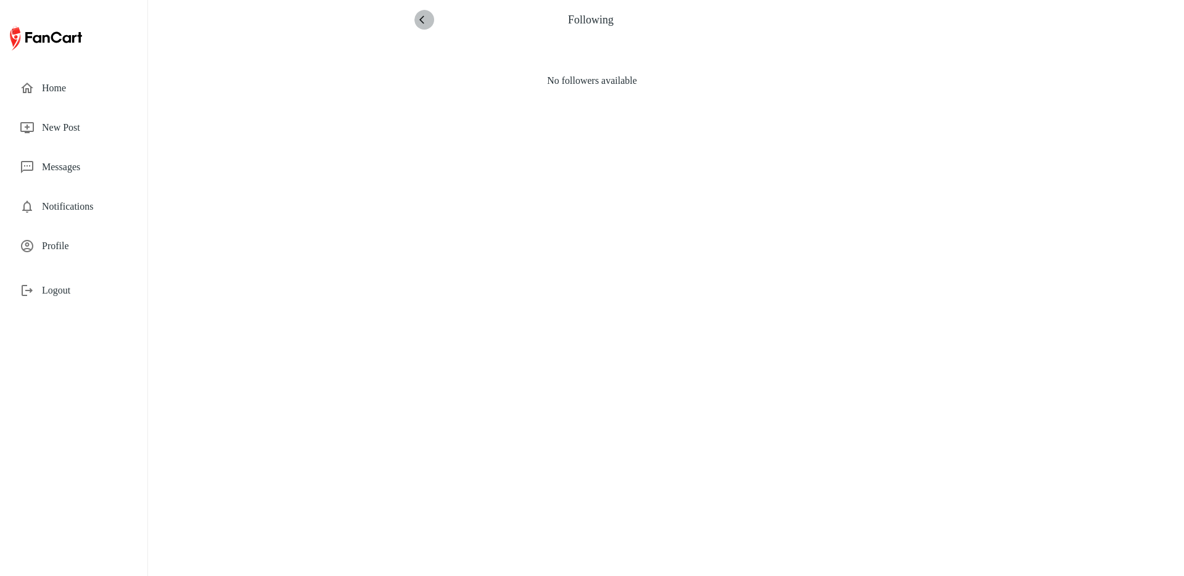
click at [424, 21] on icon "menu" at bounding box center [424, 20] width 10 height 10
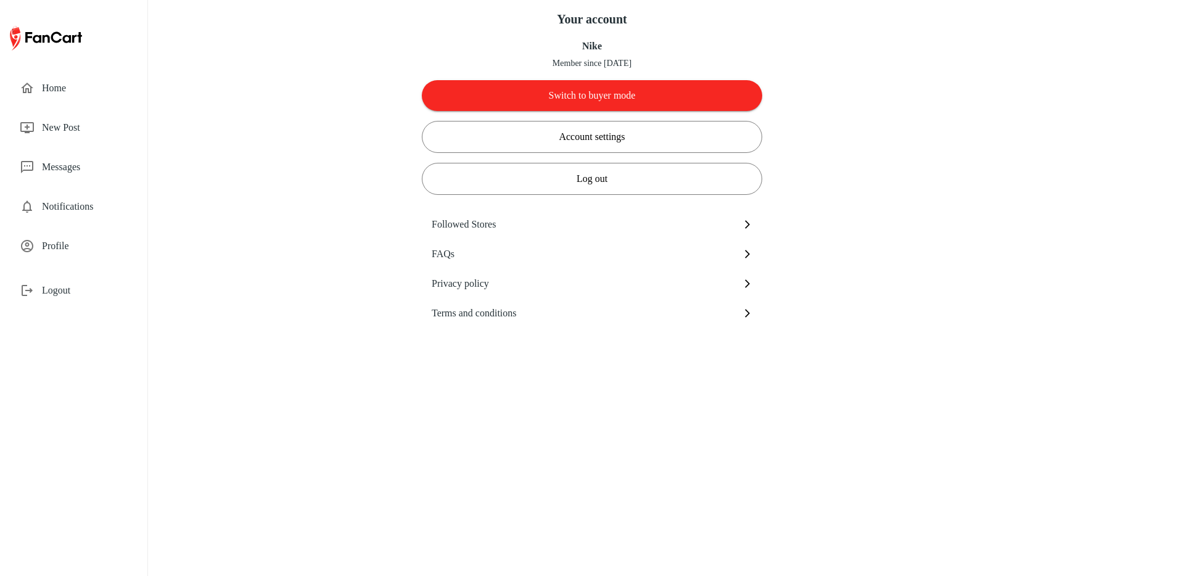
click at [541, 252] on span "FAQs" at bounding box center [587, 254] width 311 height 15
click at [89, 95] on span "Home" at bounding box center [85, 88] width 86 height 15
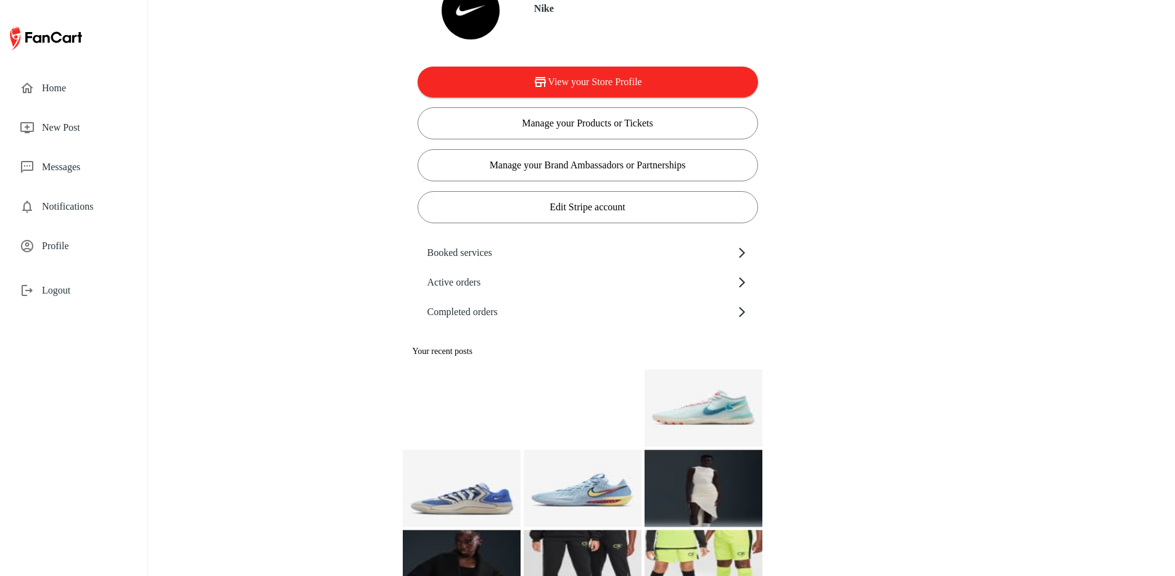
scroll to position [44, 0]
